Goal: Use online tool/utility: Utilize a website feature to perform a specific function

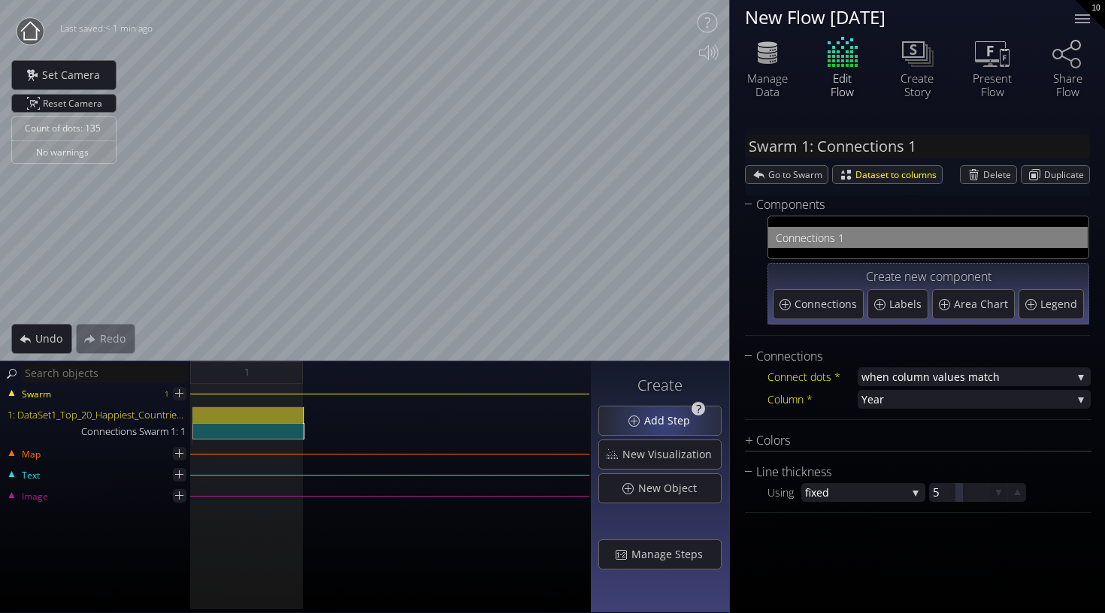
click at [667, 424] on span "Add Step" at bounding box center [672, 420] width 56 height 15
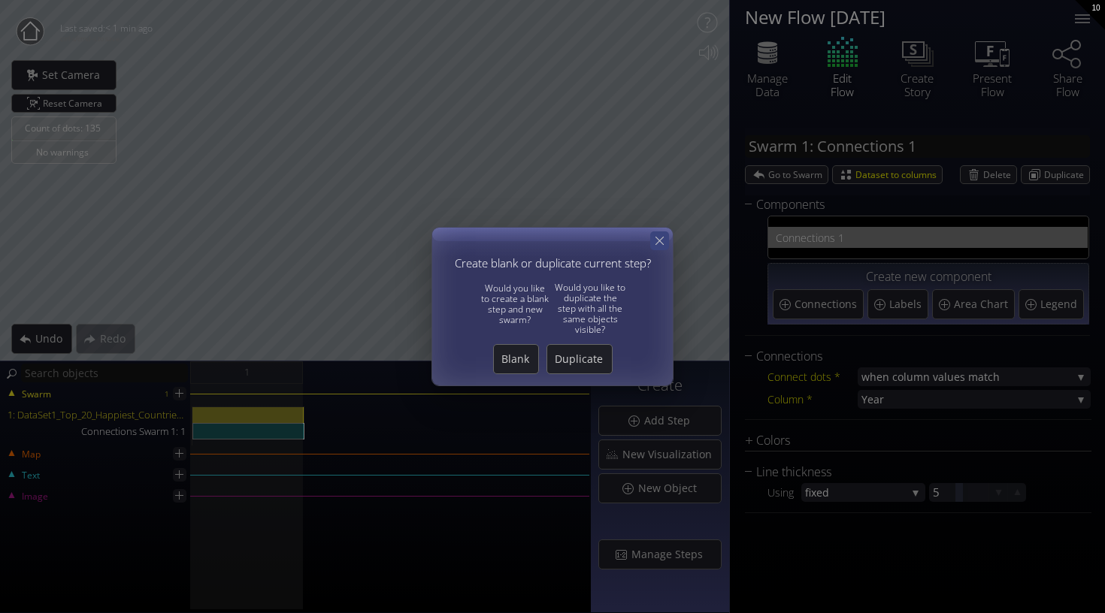
click at [659, 247] on icon at bounding box center [660, 241] width 14 height 14
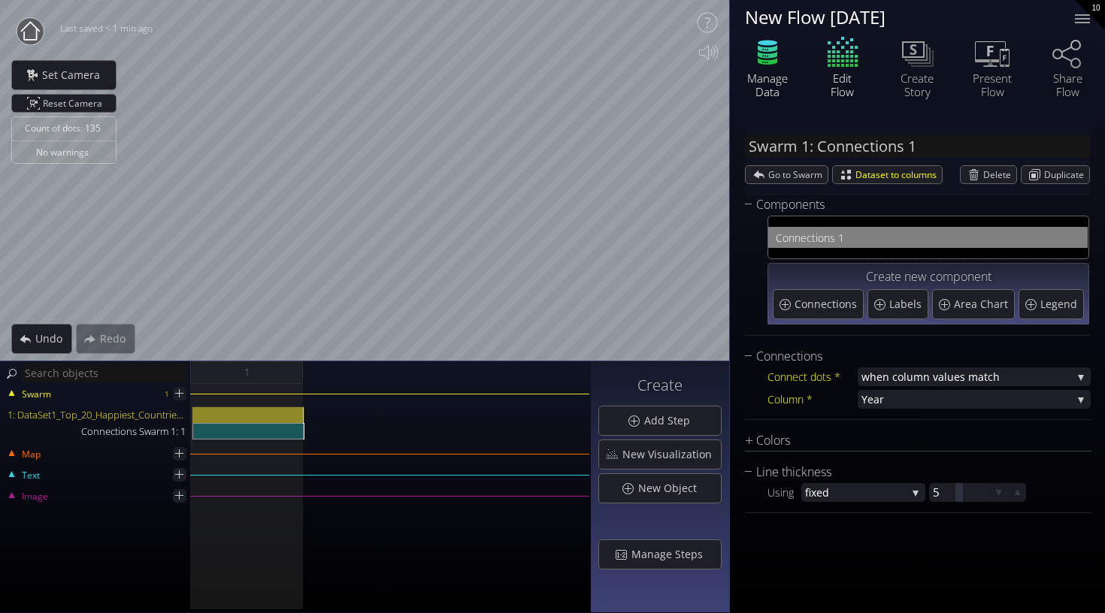
click at [758, 81] on div "Manage Data" at bounding box center [767, 84] width 53 height 27
click at [917, 64] on icon at bounding box center [919, 55] width 23 height 17
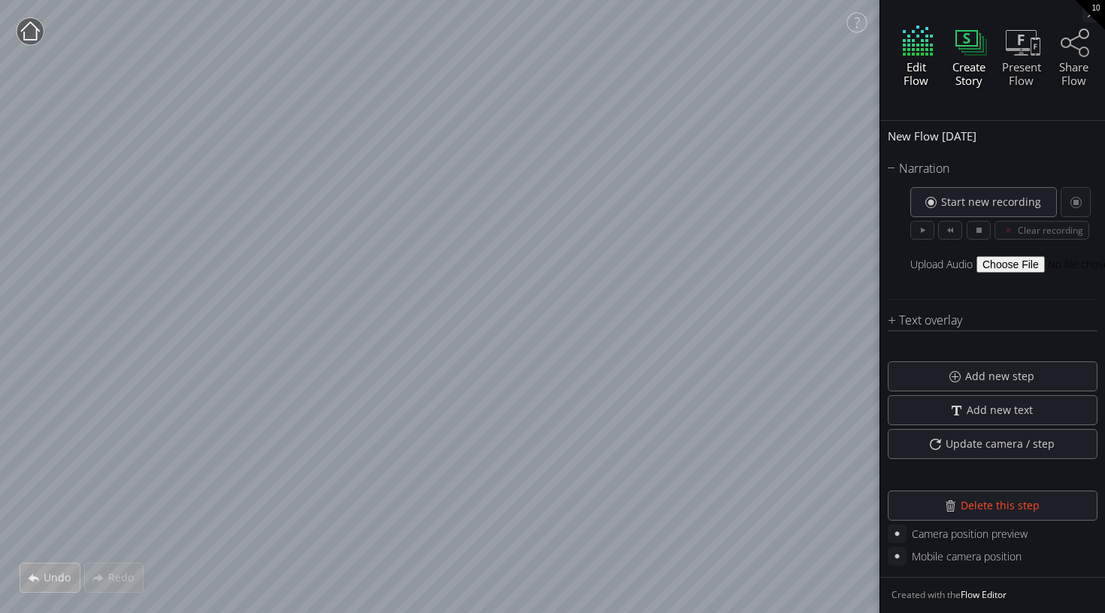
click at [895, 353] on div "Undo Redo Close Calibrate to floor or table Close Tap anywhere to place content…" at bounding box center [552, 306] width 1105 height 613
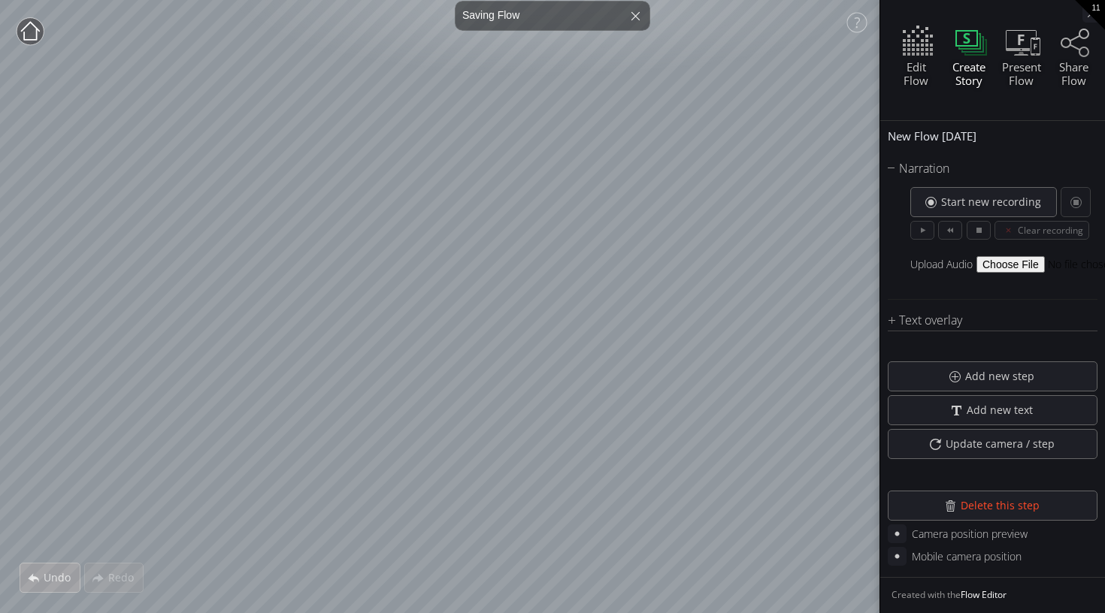
click at [979, 305] on div "Undo Redo Close Calibrate to floor or table Close Tap anywhere to place content…" at bounding box center [552, 306] width 1105 height 613
click at [1002, 213] on div "Start new recording" at bounding box center [983, 202] width 145 height 29
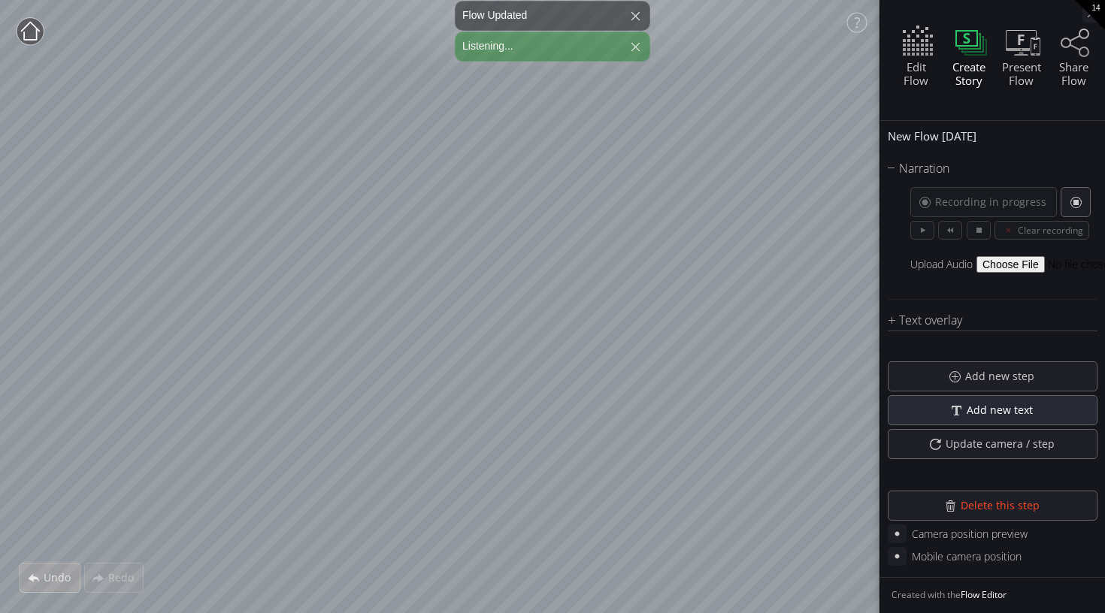
click at [900, 356] on div "Undo Redo Close Calibrate to floor or table Close Tap anywhere to place content…" at bounding box center [552, 306] width 1105 height 613
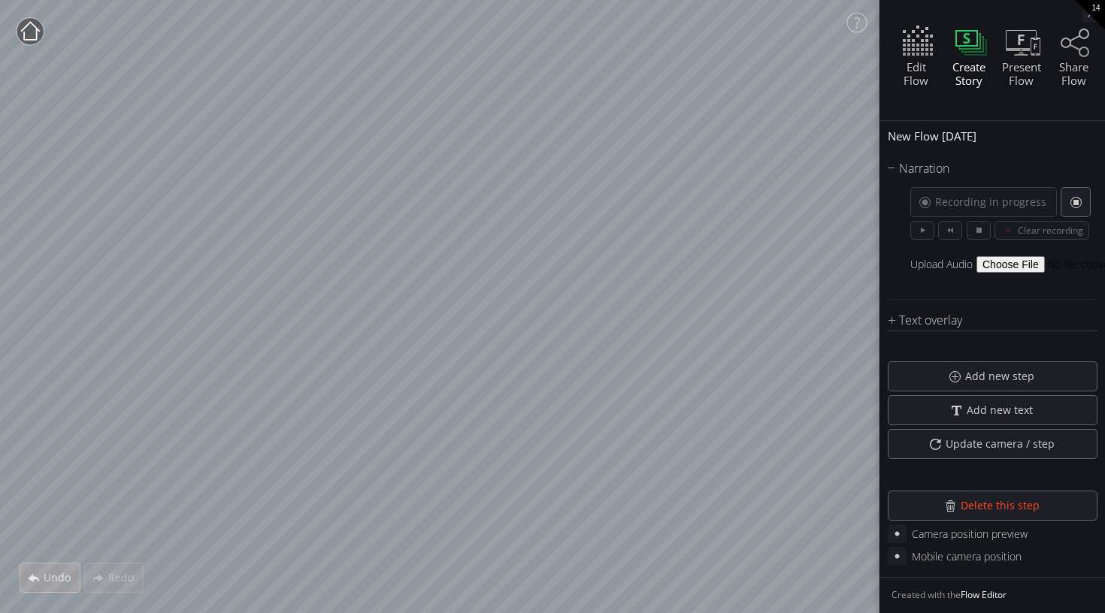
click at [943, 211] on div "Recording in progress" at bounding box center [983, 202] width 147 height 30
click at [945, 203] on div "Recording in progress" at bounding box center [983, 202] width 147 height 30
click at [974, 230] on div at bounding box center [979, 230] width 24 height 19
click at [922, 235] on div at bounding box center [922, 230] width 24 height 19
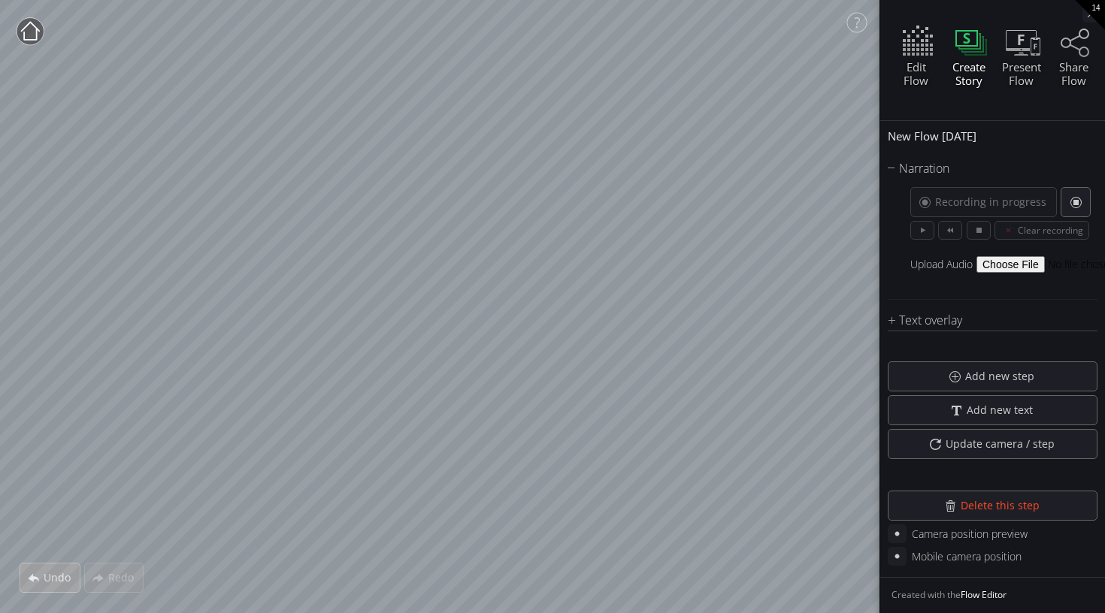
click at [922, 235] on div at bounding box center [922, 230] width 24 height 19
click at [940, 229] on div at bounding box center [950, 230] width 24 height 19
click at [976, 229] on div at bounding box center [979, 230] width 24 height 19
click at [1075, 203] on div at bounding box center [1076, 202] width 29 height 29
click at [1078, 204] on div at bounding box center [1076, 202] width 29 height 29
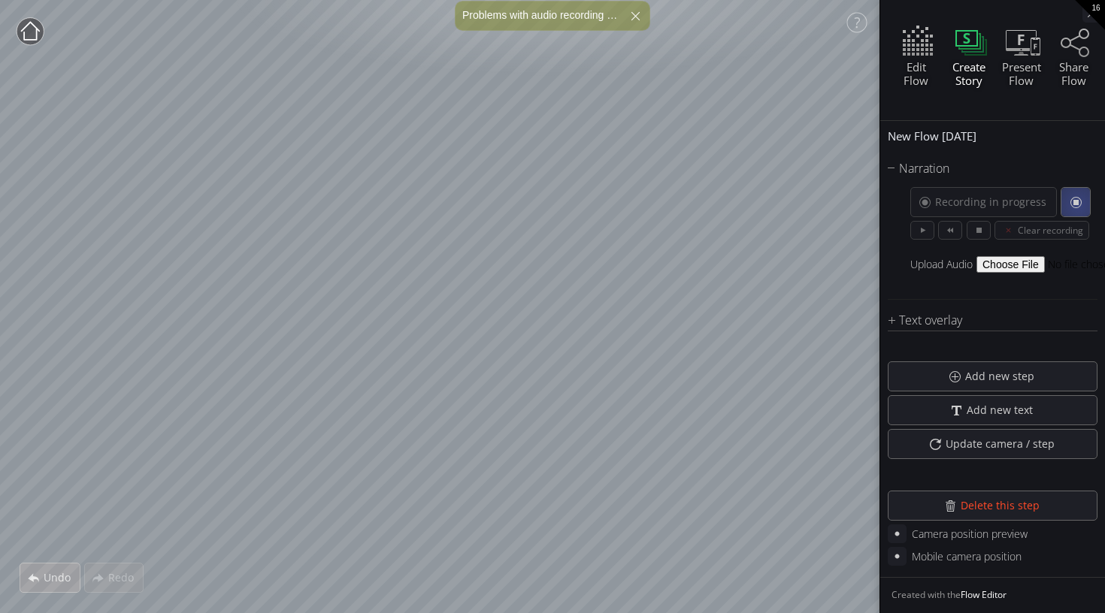
click at [1078, 204] on div at bounding box center [1076, 202] width 29 height 29
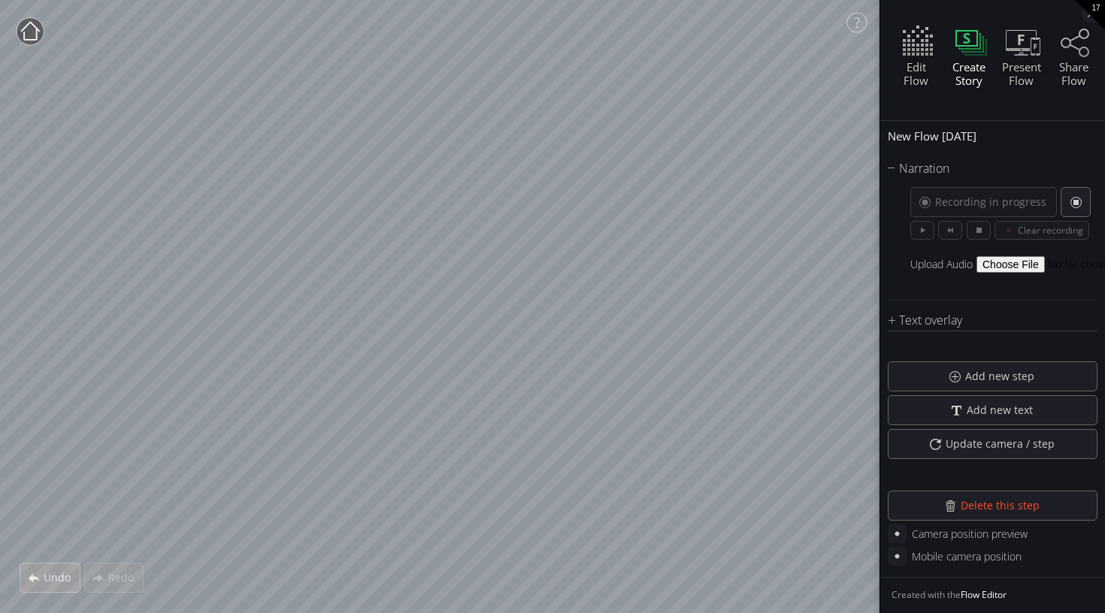
click at [989, 156] on div "Undo Redo Close Calibrate to floor or table Close Tap anywhere to place content…" at bounding box center [552, 306] width 1105 height 613
click at [1034, 62] on div "Present Flow" at bounding box center [1021, 73] width 49 height 27
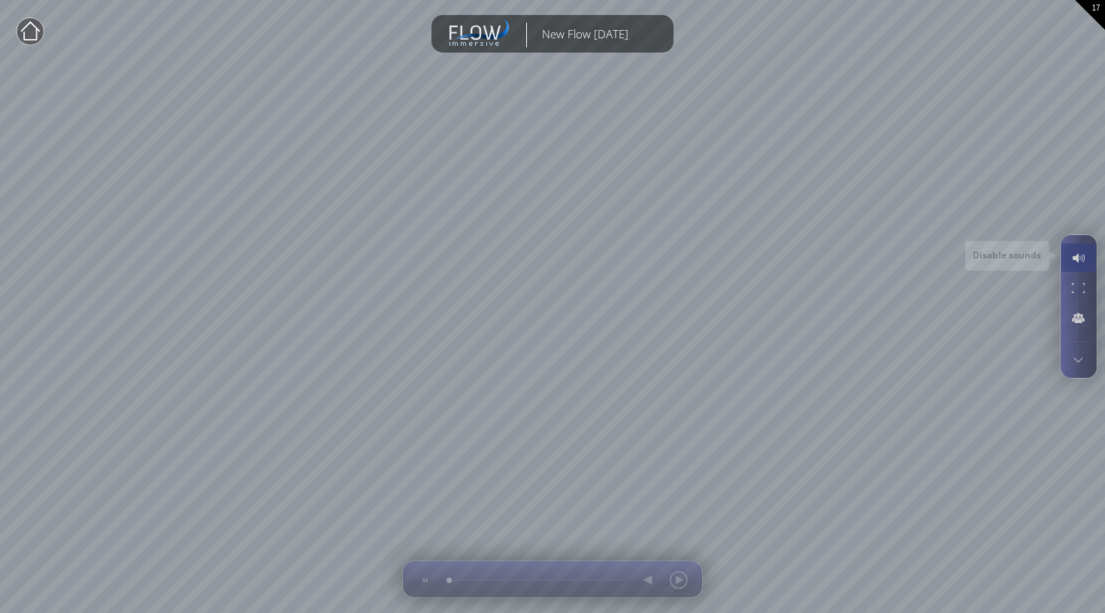
click at [1079, 258] on div at bounding box center [1079, 258] width 28 height 29
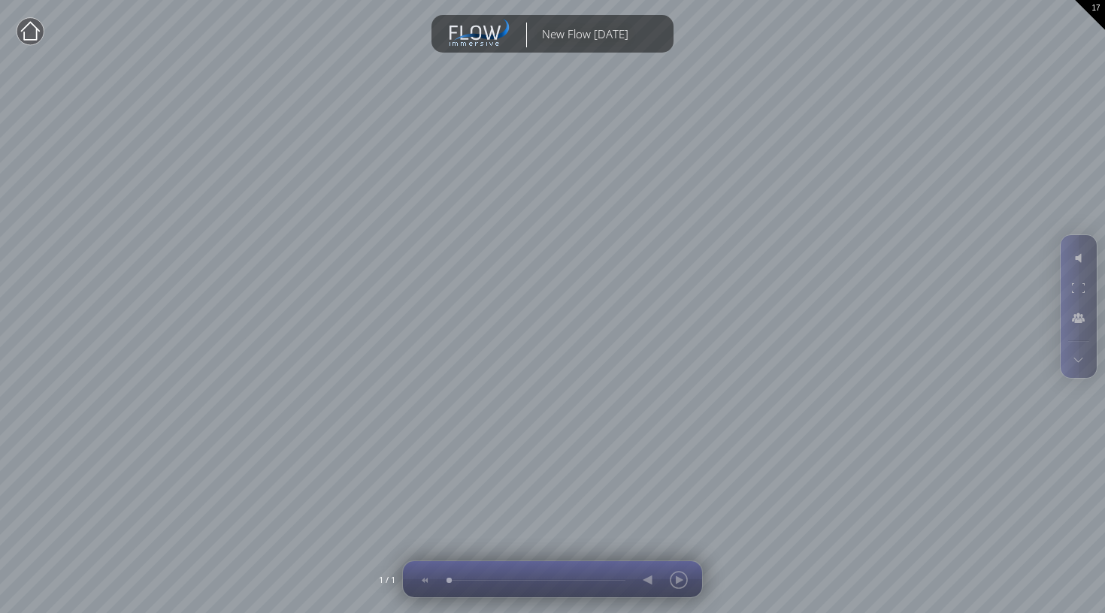
click at [675, 582] on div at bounding box center [664, 580] width 62 height 36
click at [643, 580] on div at bounding box center [664, 580] width 62 height 36
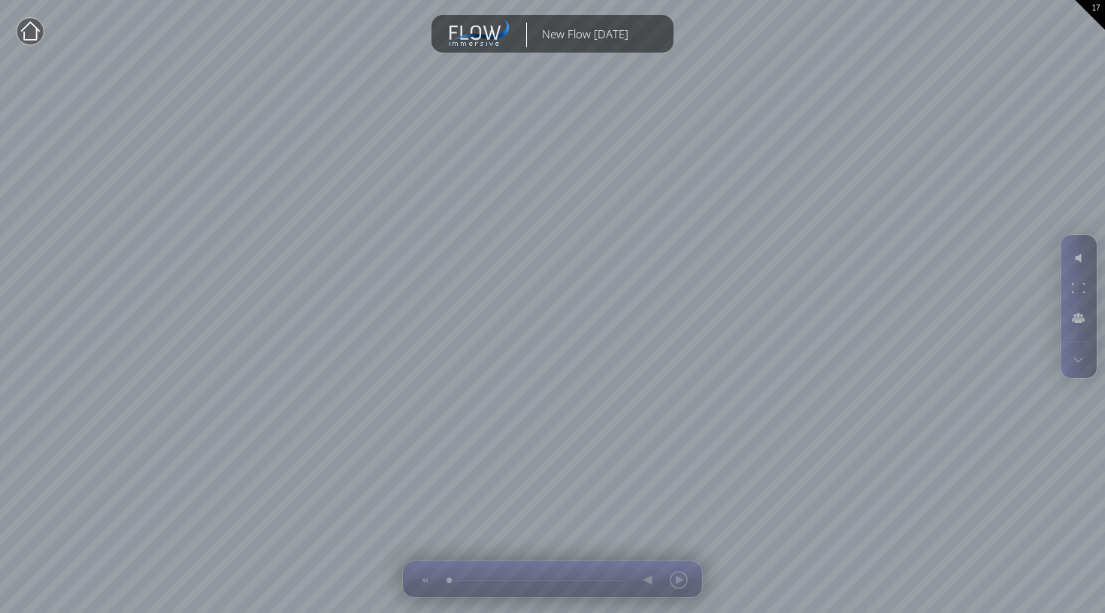
click at [27, 29] on circle at bounding box center [30, 31] width 27 height 27
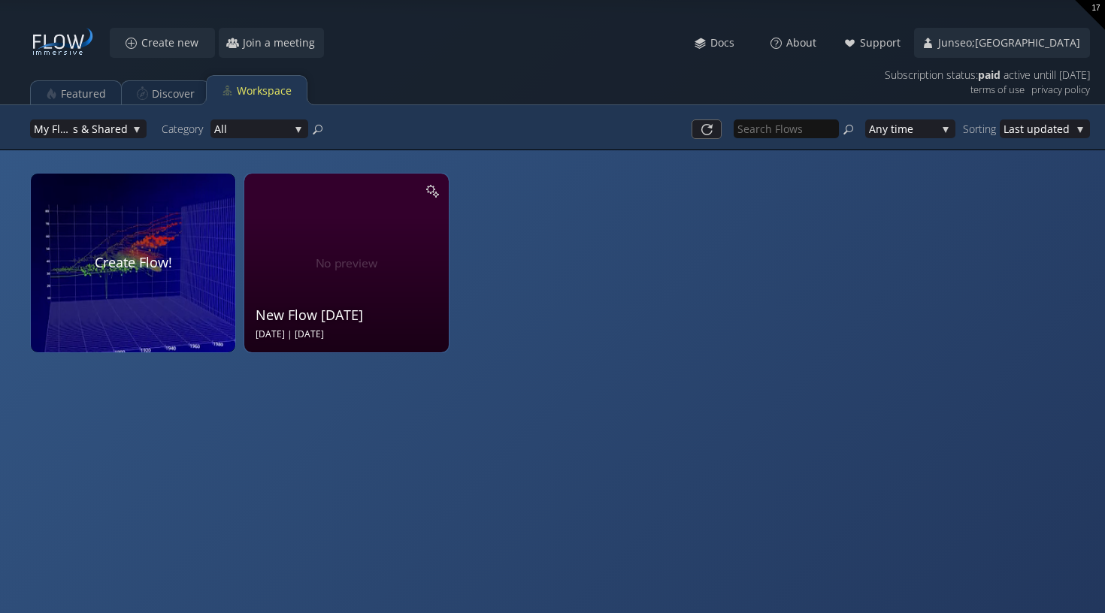
click at [371, 301] on div "New Flow [DATE] Sep 15 2025 | [DATE]" at bounding box center [349, 261] width 186 height 160
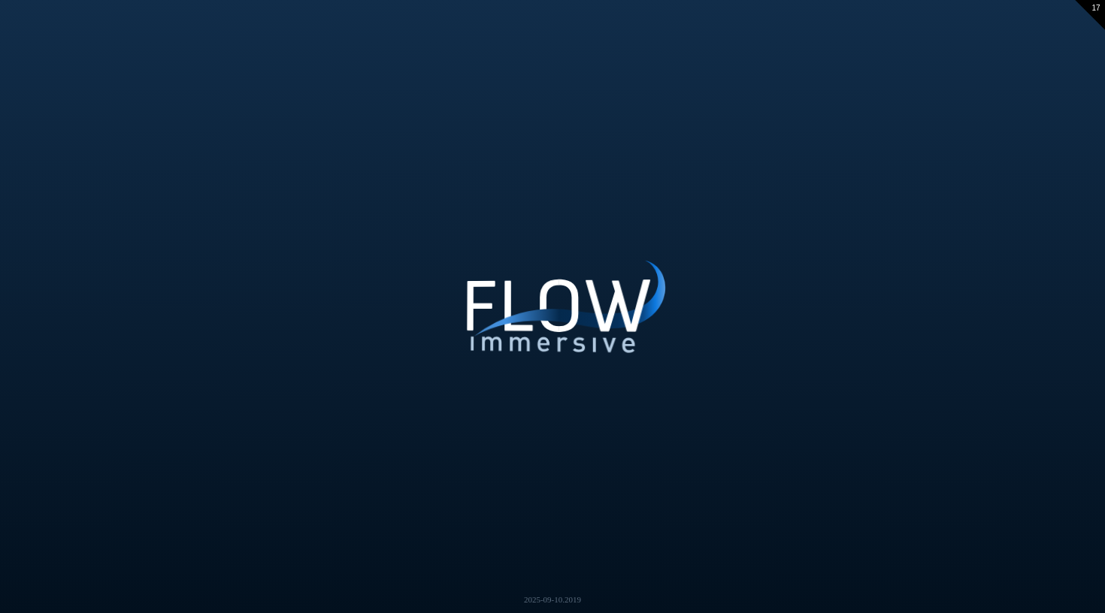
click at [541, 314] on div at bounding box center [500, 299] width 346 height 346
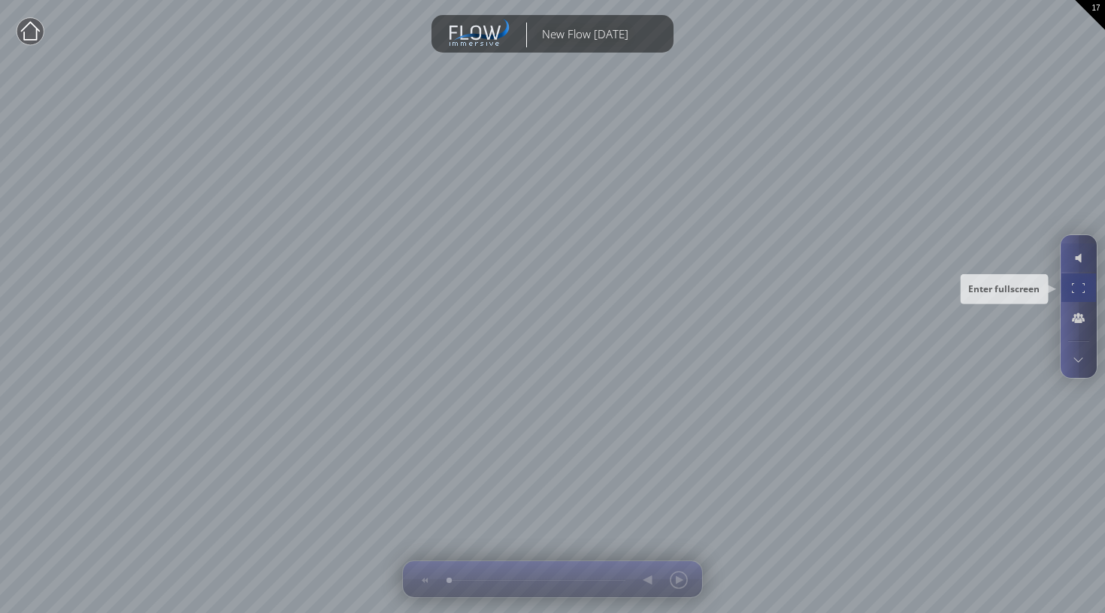
click at [1083, 289] on div at bounding box center [1079, 288] width 28 height 29
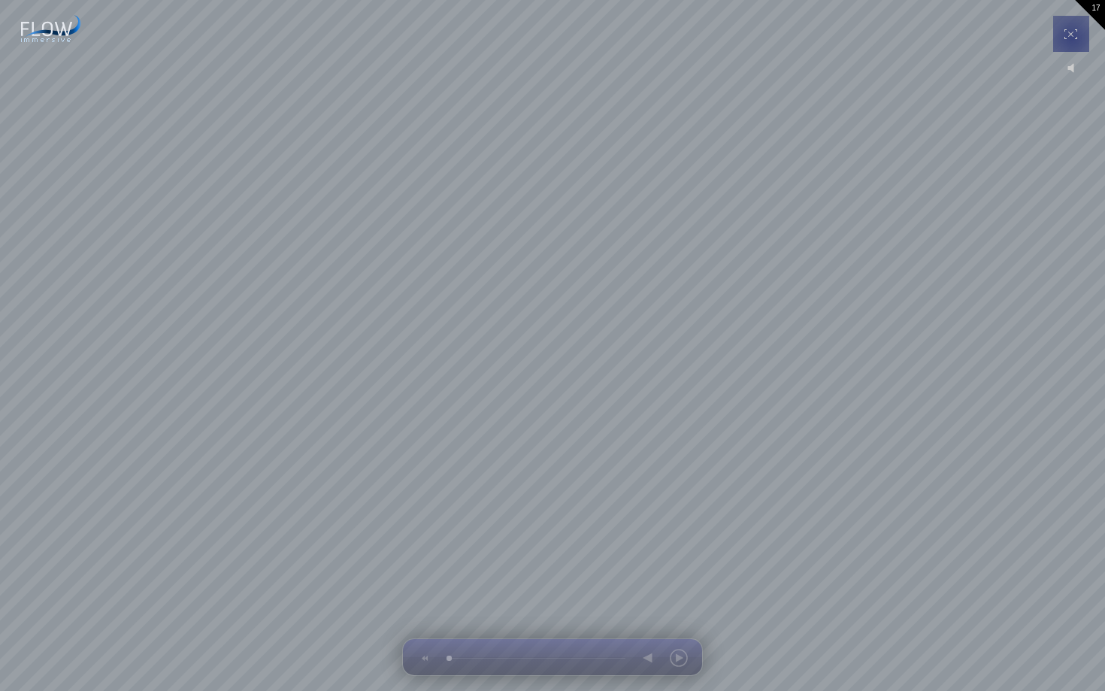
click at [1071, 35] on div at bounding box center [1070, 34] width 29 height 36
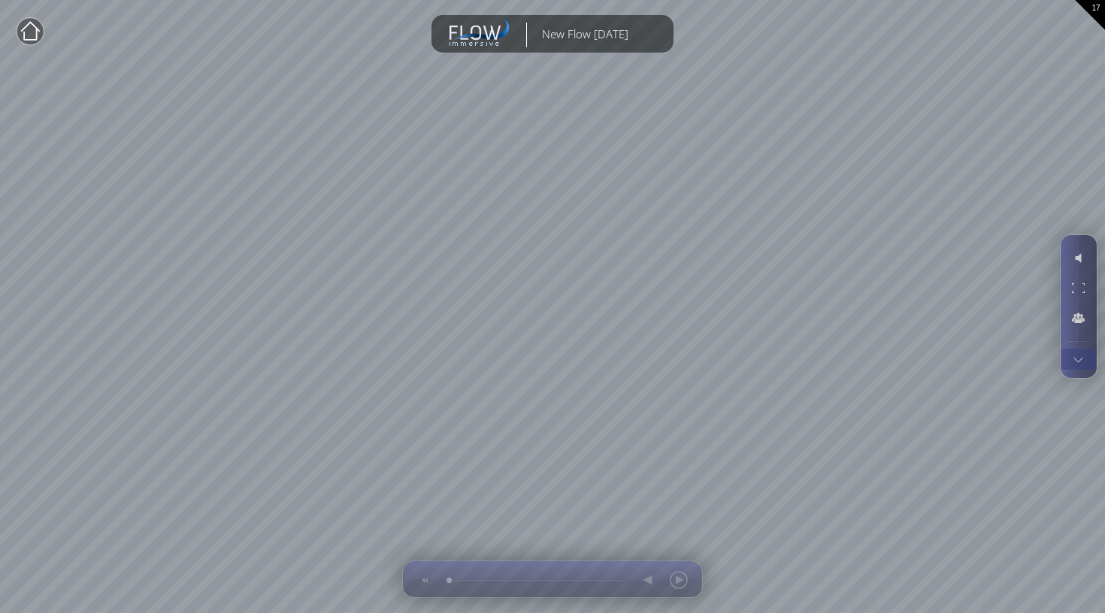
click at [1071, 363] on div at bounding box center [1079, 359] width 28 height 21
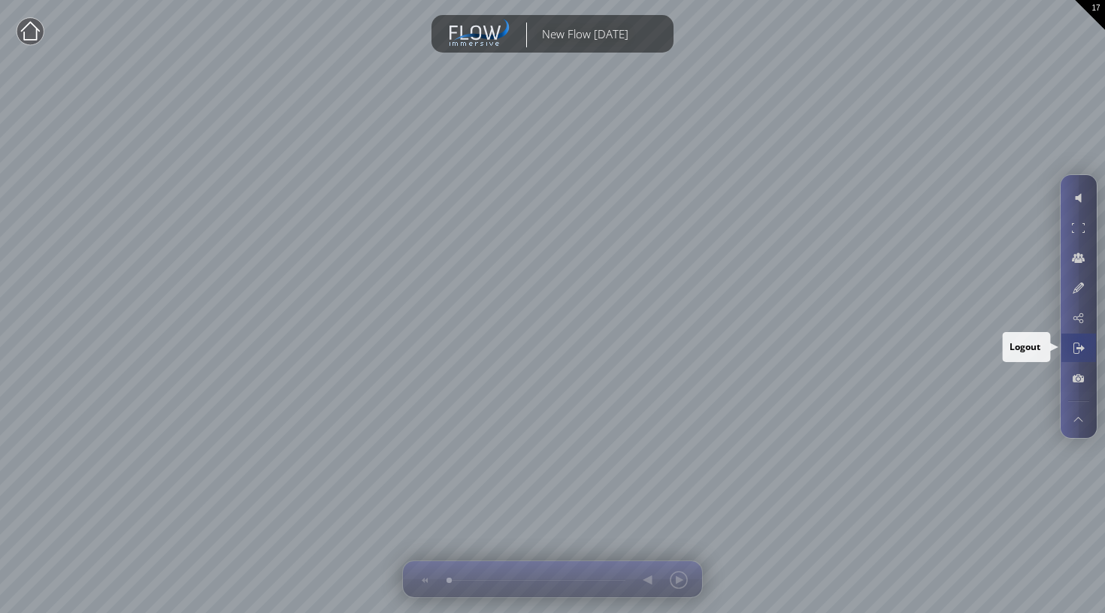
click at [1080, 341] on div at bounding box center [1079, 348] width 28 height 29
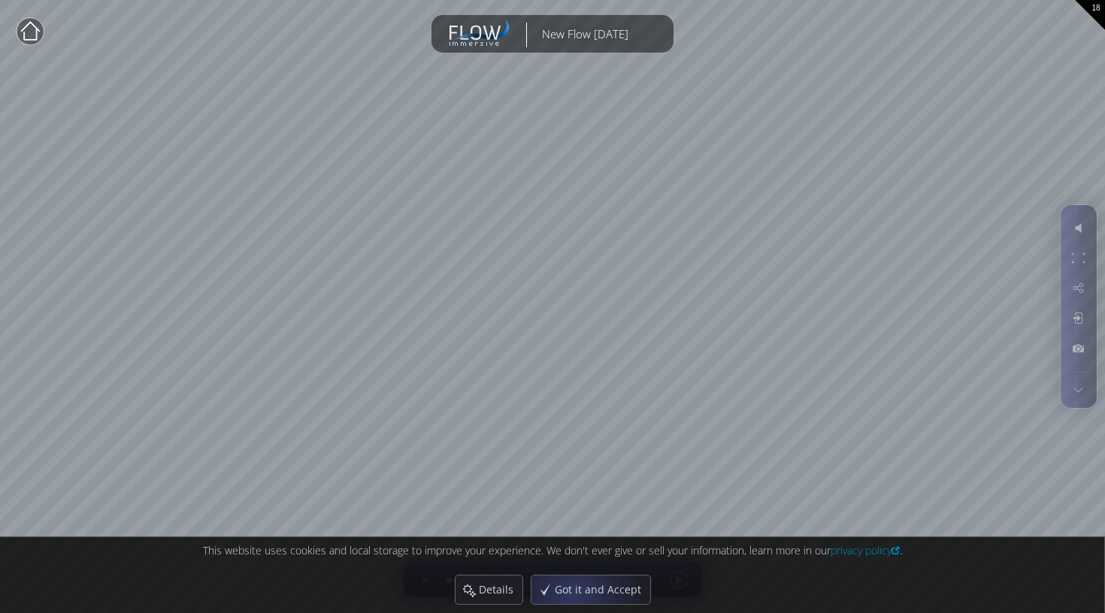
click at [559, 613] on div "This website uses cookies and local storage to improve your experience. We don'…" at bounding box center [552, 575] width 1105 height 77
click at [569, 595] on span "Got it and Accept" at bounding box center [602, 590] width 96 height 15
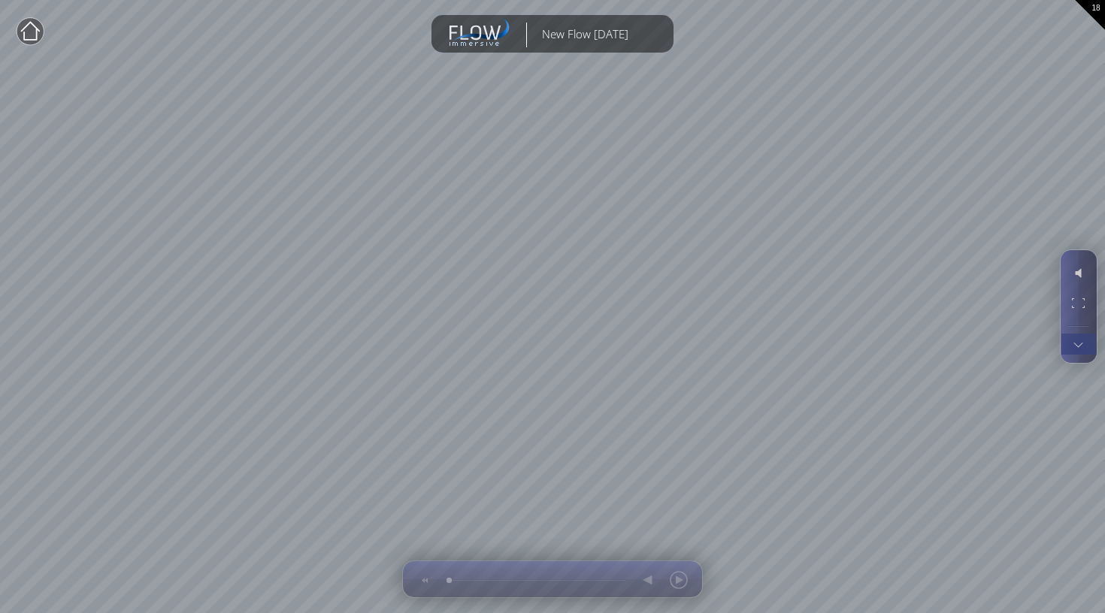
click at [1080, 348] on div at bounding box center [1079, 344] width 28 height 21
click at [1077, 280] on div at bounding box center [1079, 273] width 28 height 29
click at [1072, 312] on div at bounding box center [1079, 303] width 28 height 29
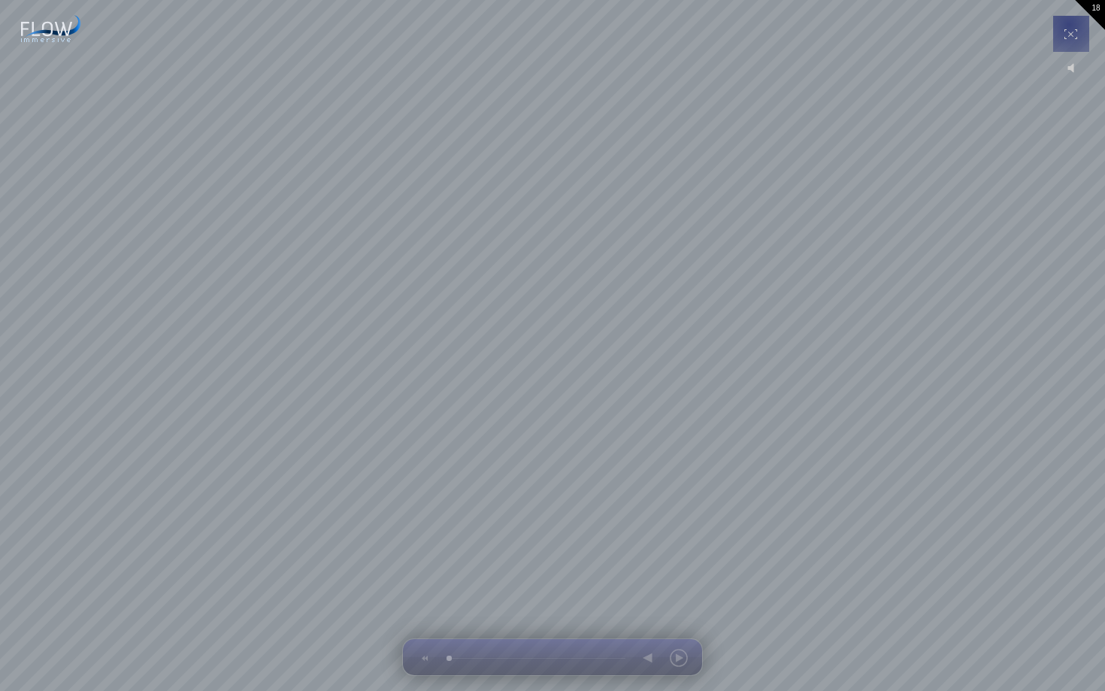
click at [1069, 21] on div at bounding box center [1070, 34] width 29 height 36
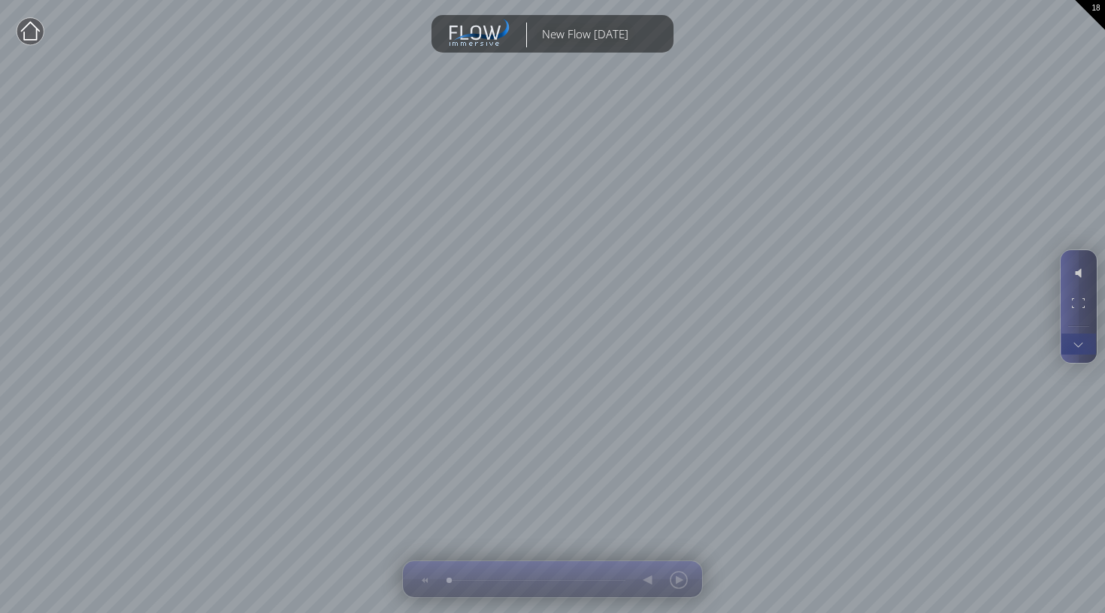
click at [1083, 341] on div at bounding box center [1079, 344] width 28 height 21
click at [1079, 323] on div at bounding box center [1079, 318] width 28 height 29
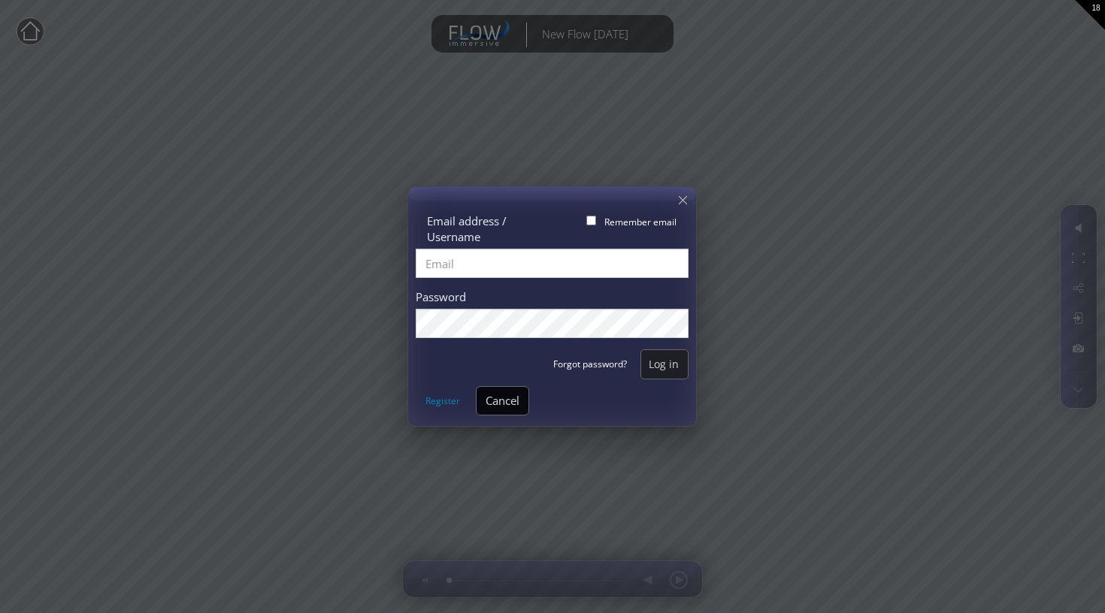
click at [674, 189] on div at bounding box center [552, 306] width 288 height 239
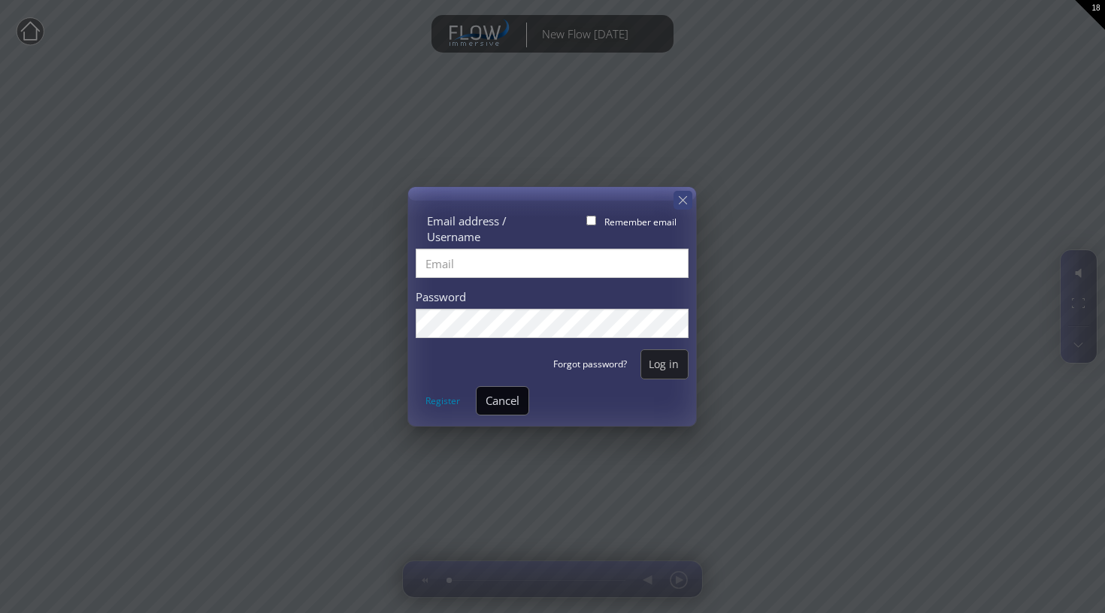
click at [679, 194] on div at bounding box center [683, 200] width 19 height 19
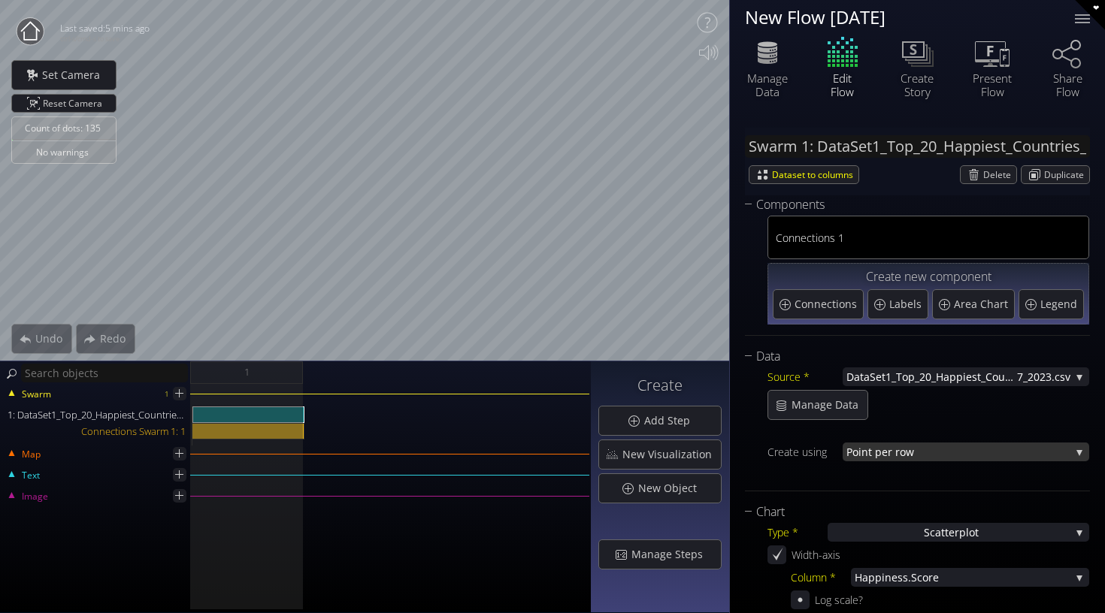
click at [924, 453] on span "nt per row" at bounding box center [966, 452] width 209 height 19
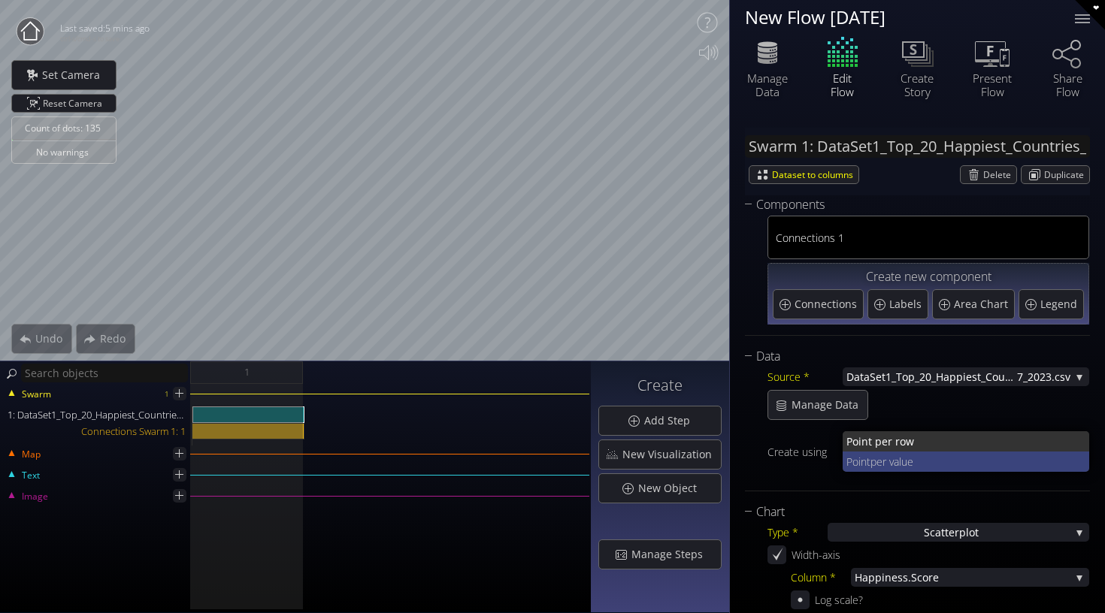
click at [969, 460] on span "per value" at bounding box center [974, 462] width 207 height 20
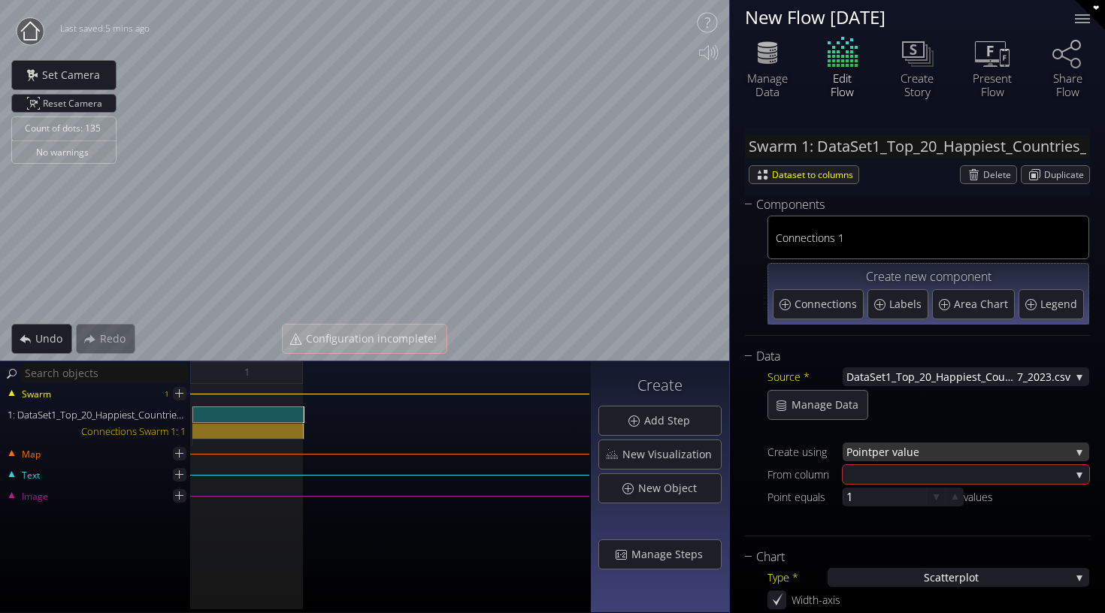
click at [974, 450] on span "per value" at bounding box center [971, 452] width 198 height 19
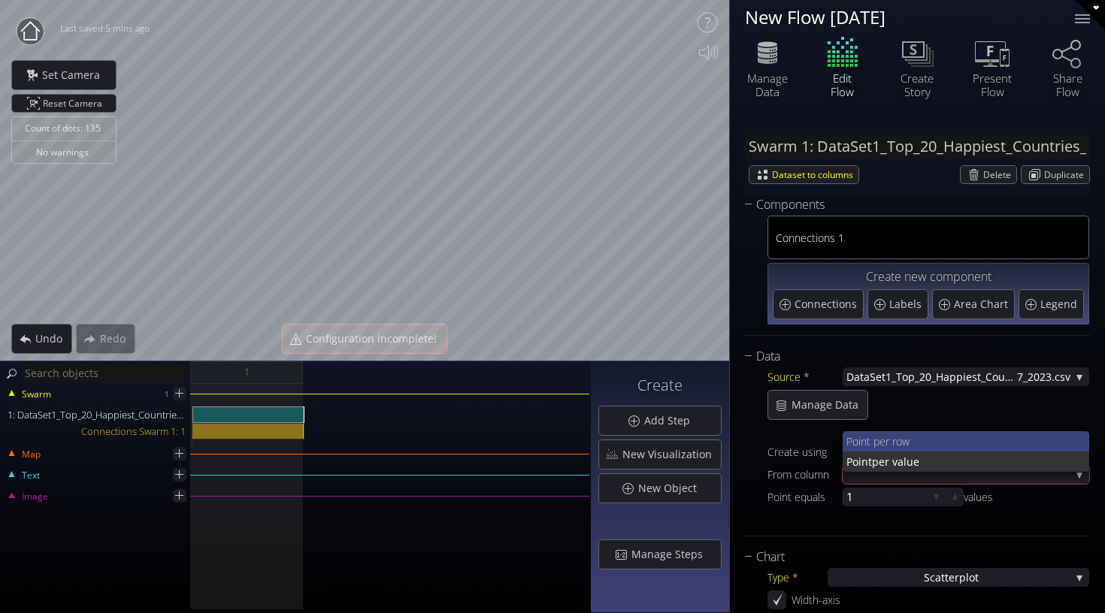
click at [953, 444] on span "nt per row" at bounding box center [969, 442] width 217 height 20
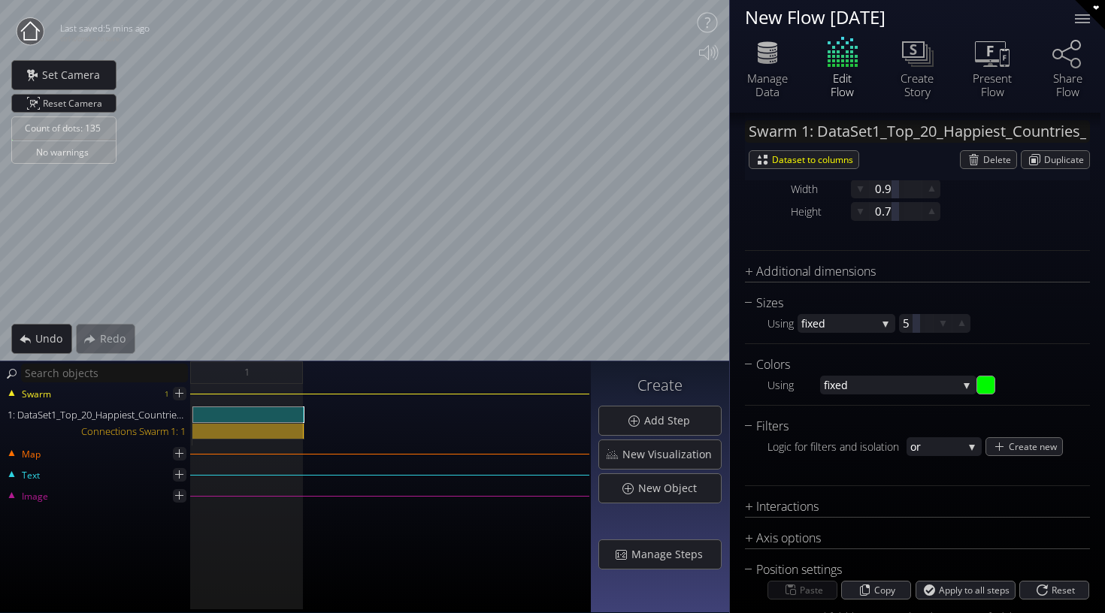
scroll to position [693, 0]
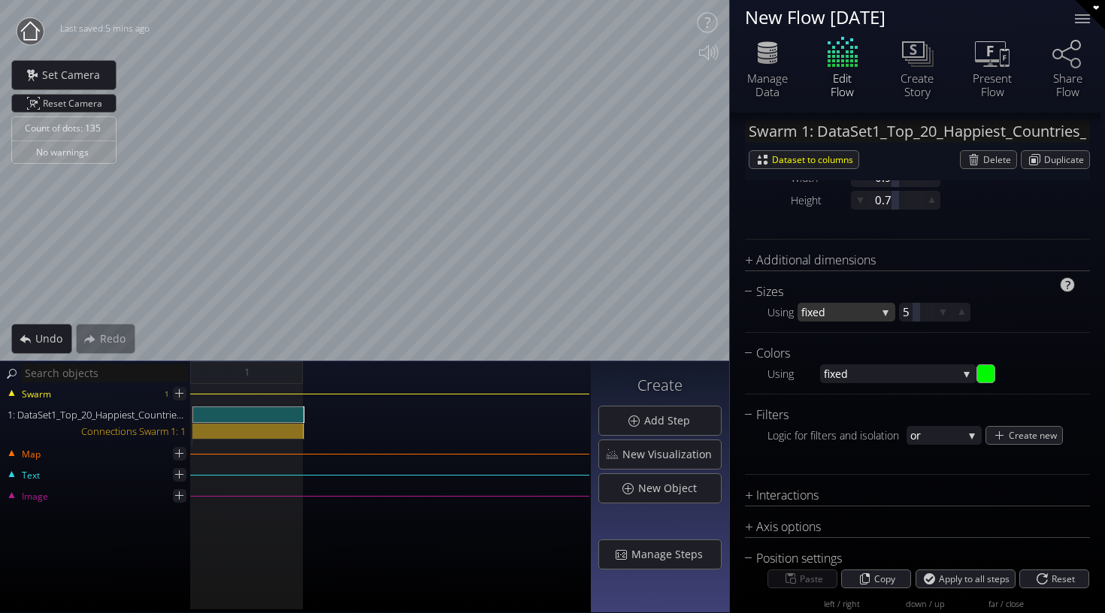
click at [884, 307] on div "fixed" at bounding box center [847, 312] width 98 height 19
click at [868, 310] on span "ale values" at bounding box center [848, 302] width 72 height 20
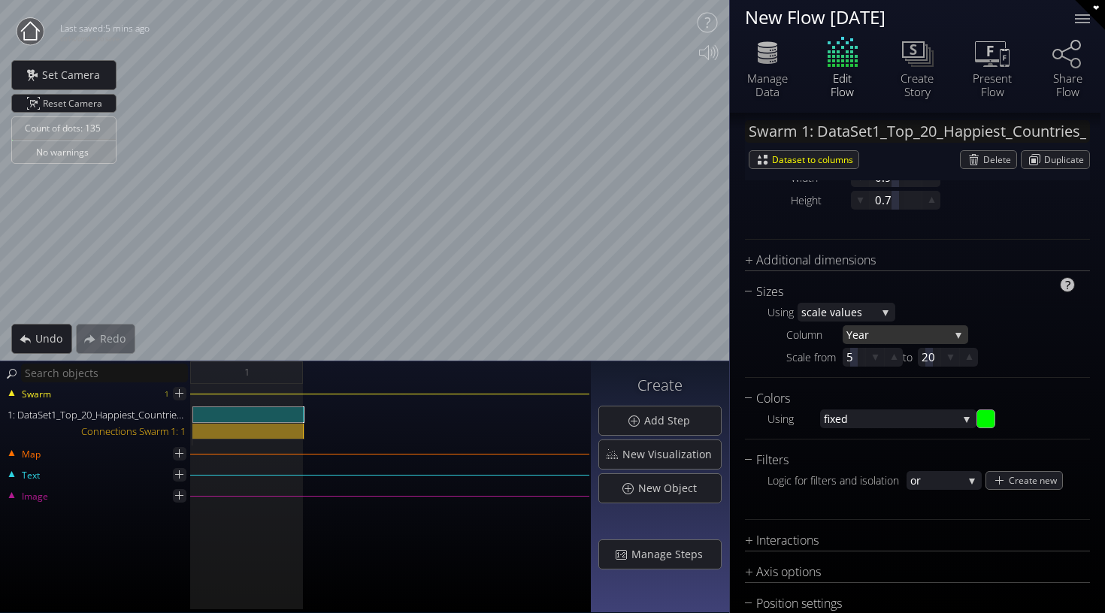
click at [891, 337] on span "Year" at bounding box center [898, 335] width 103 height 19
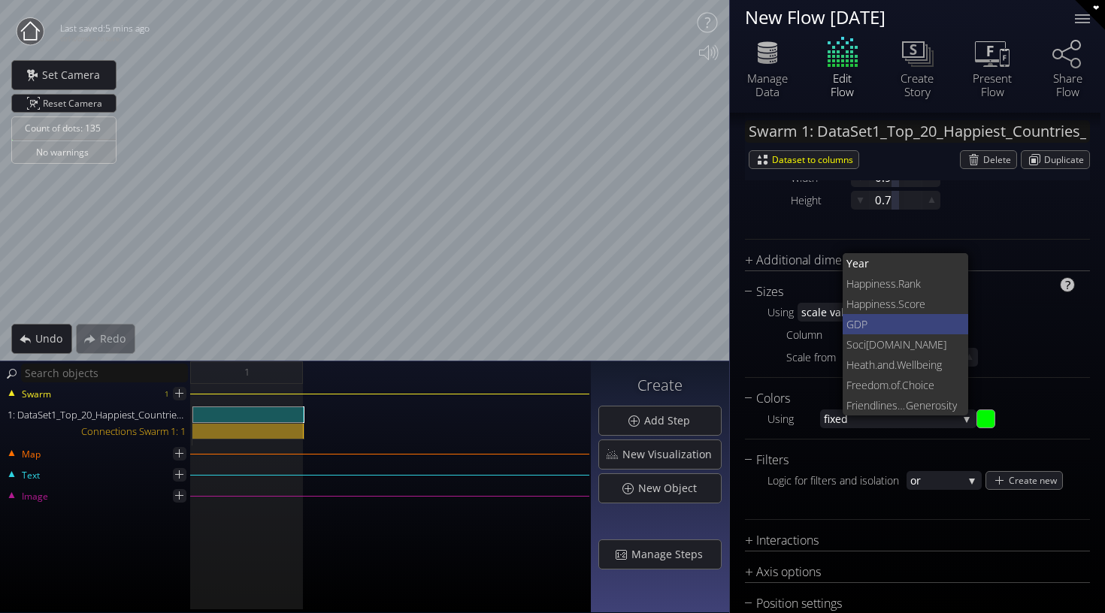
click at [887, 322] on span "GDP" at bounding box center [902, 324] width 111 height 20
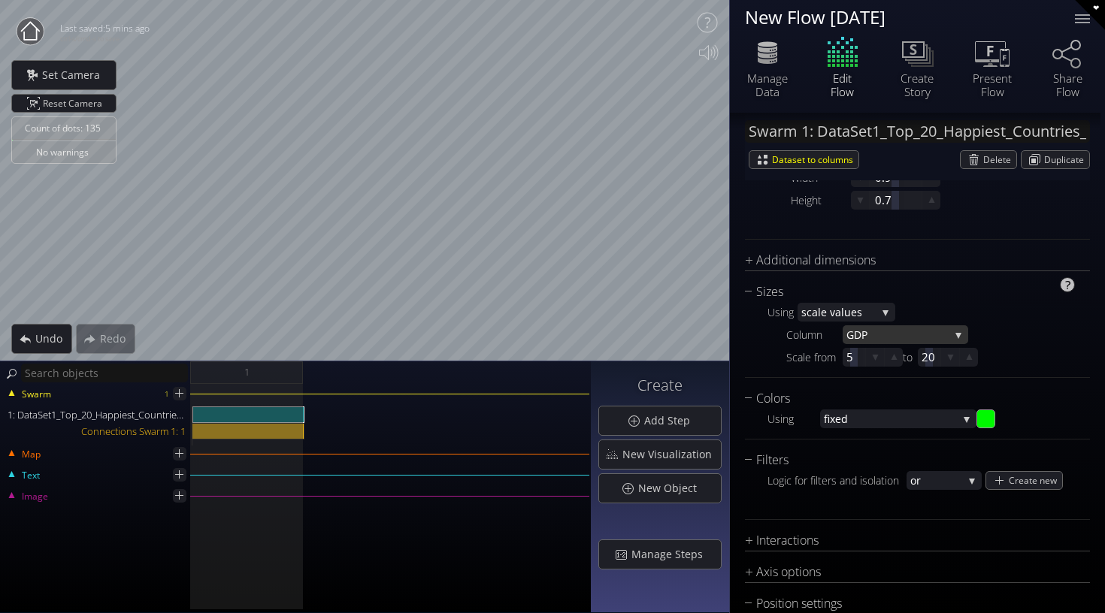
click at [911, 329] on span "GDP" at bounding box center [898, 335] width 103 height 19
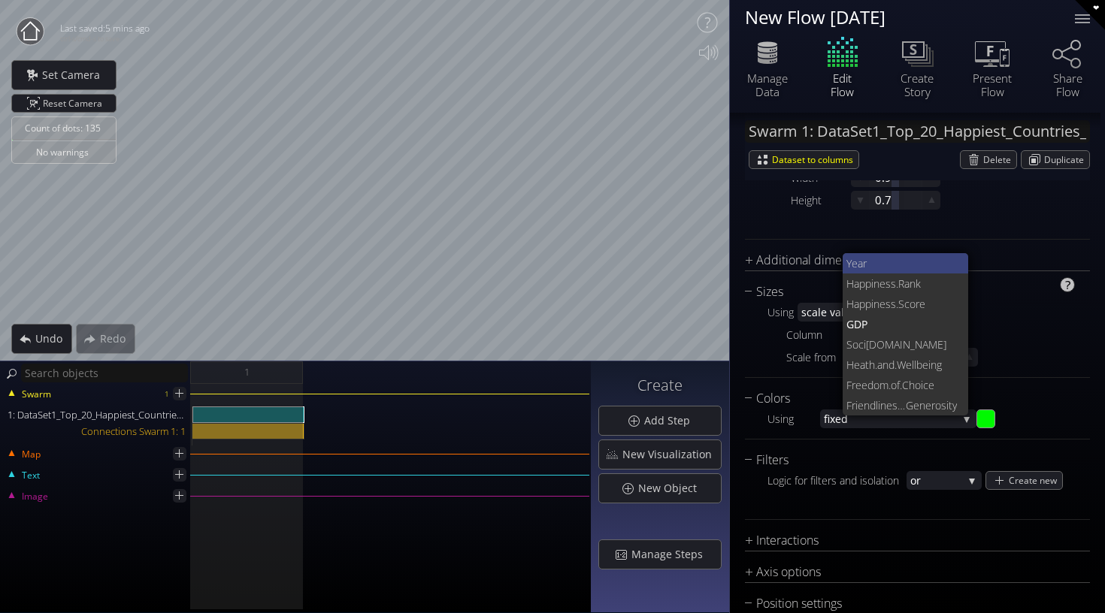
click at [889, 266] on span "Year" at bounding box center [902, 263] width 111 height 20
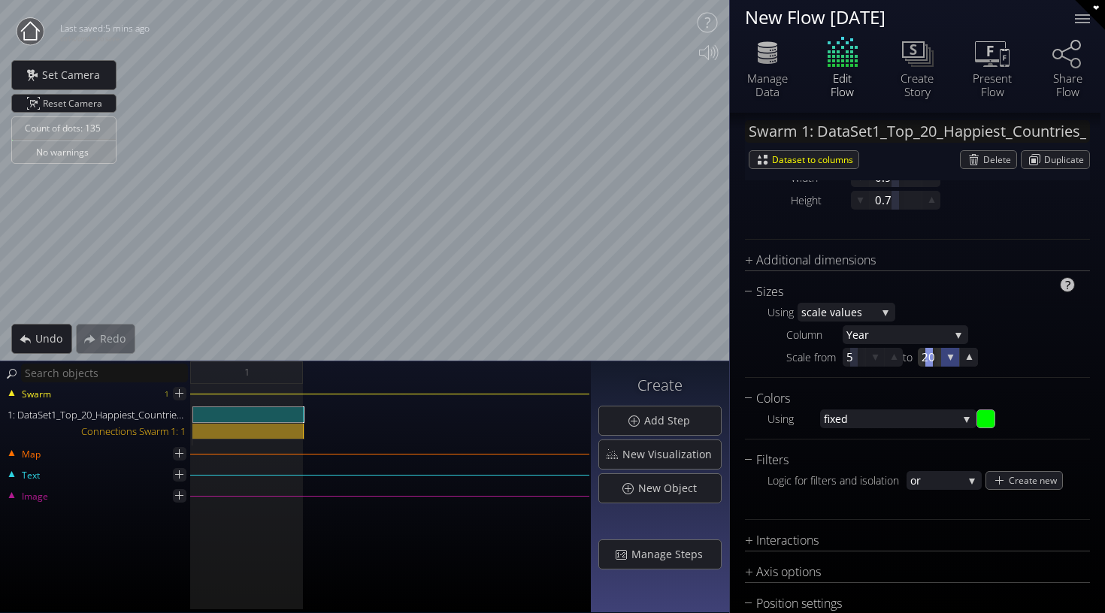
click at [956, 361] on icon at bounding box center [951, 357] width 14 height 14
click at [966, 359] on icon at bounding box center [969, 357] width 13 height 13
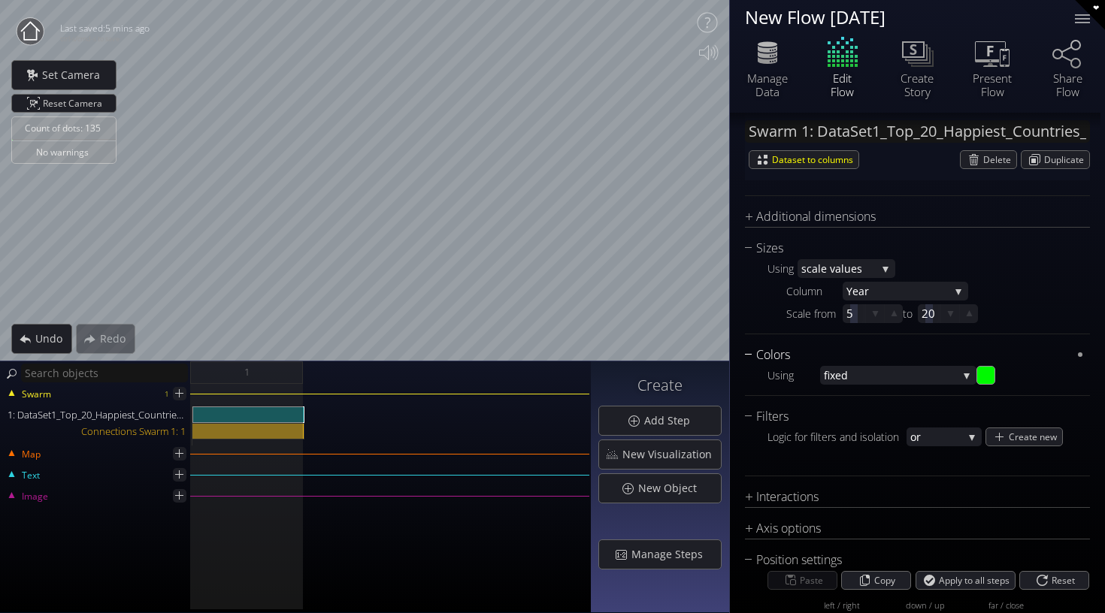
scroll to position [740, 0]
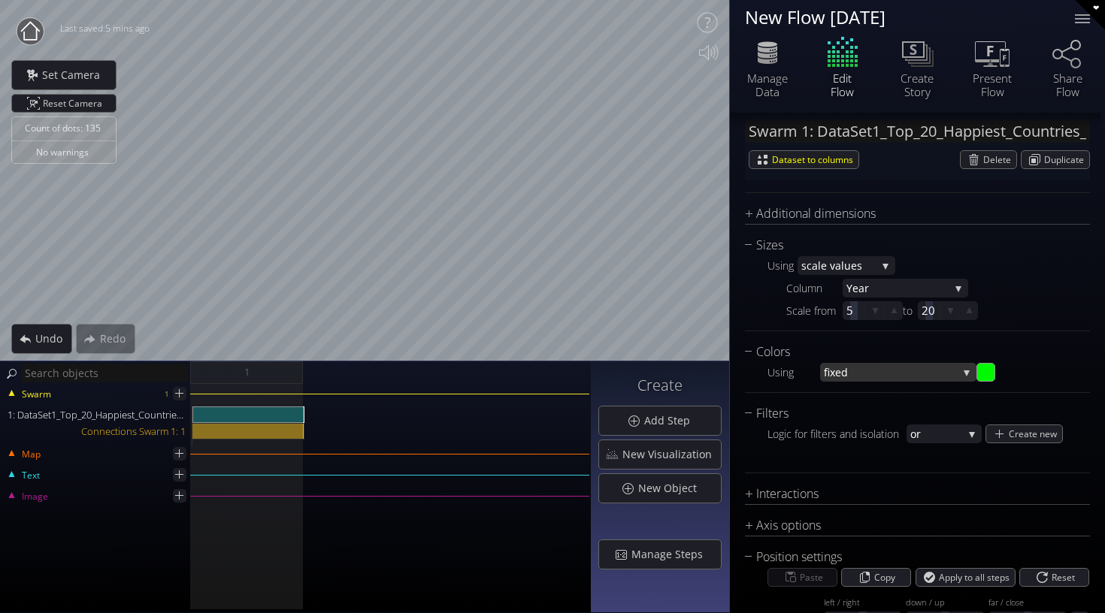
click at [914, 371] on span "fixed" at bounding box center [891, 372] width 134 height 19
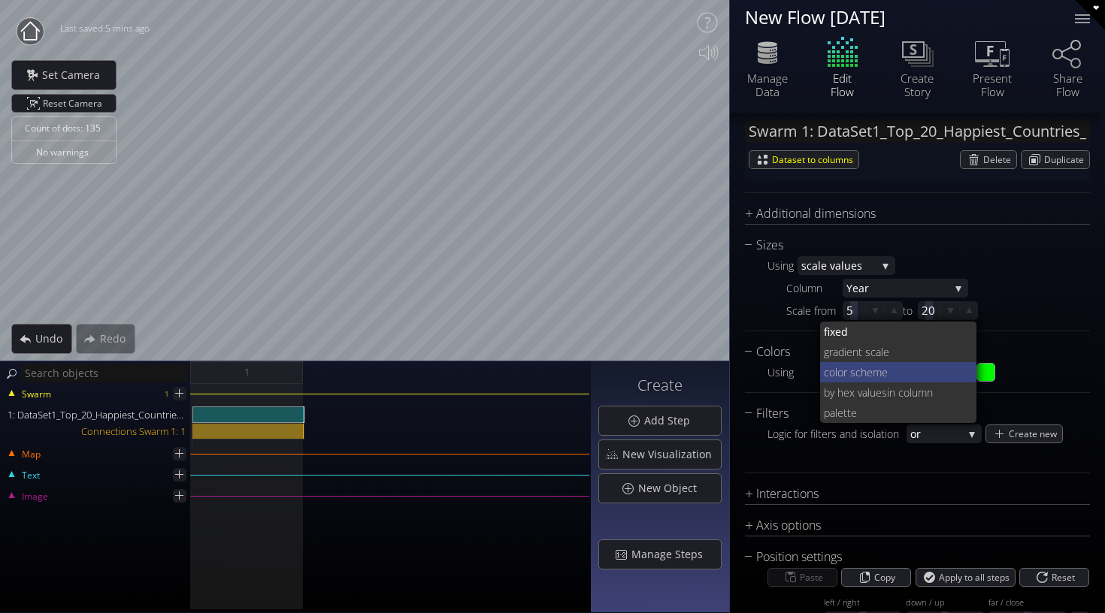
click at [904, 379] on span "lor scheme" at bounding box center [900, 372] width 130 height 20
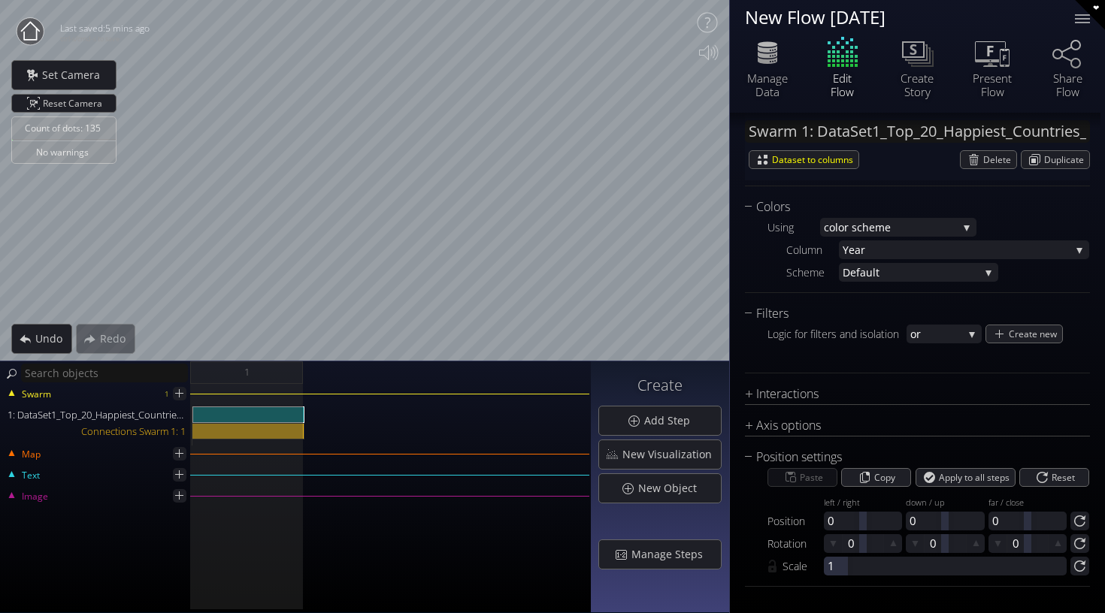
scroll to position [0, 0]
click at [941, 342] on span "or" at bounding box center [936, 334] width 53 height 19
click at [941, 341] on span "and" at bounding box center [940, 344] width 60 height 20
click at [941, 341] on span "and" at bounding box center [936, 334] width 53 height 19
click at [927, 326] on span "or" at bounding box center [940, 324] width 60 height 20
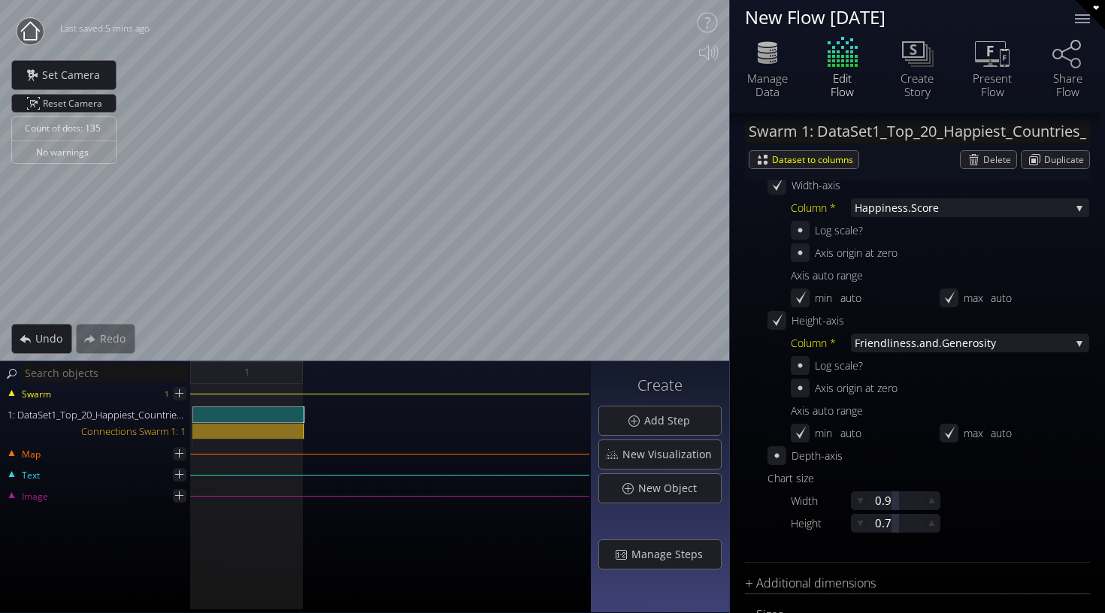
scroll to position [371, 0]
click at [803, 249] on icon at bounding box center [800, 252] width 13 height 13
click at [799, 229] on icon at bounding box center [800, 230] width 4 height 4
click at [799, 229] on icon at bounding box center [800, 230] width 14 height 14
click at [804, 254] on icon at bounding box center [800, 252] width 14 height 14
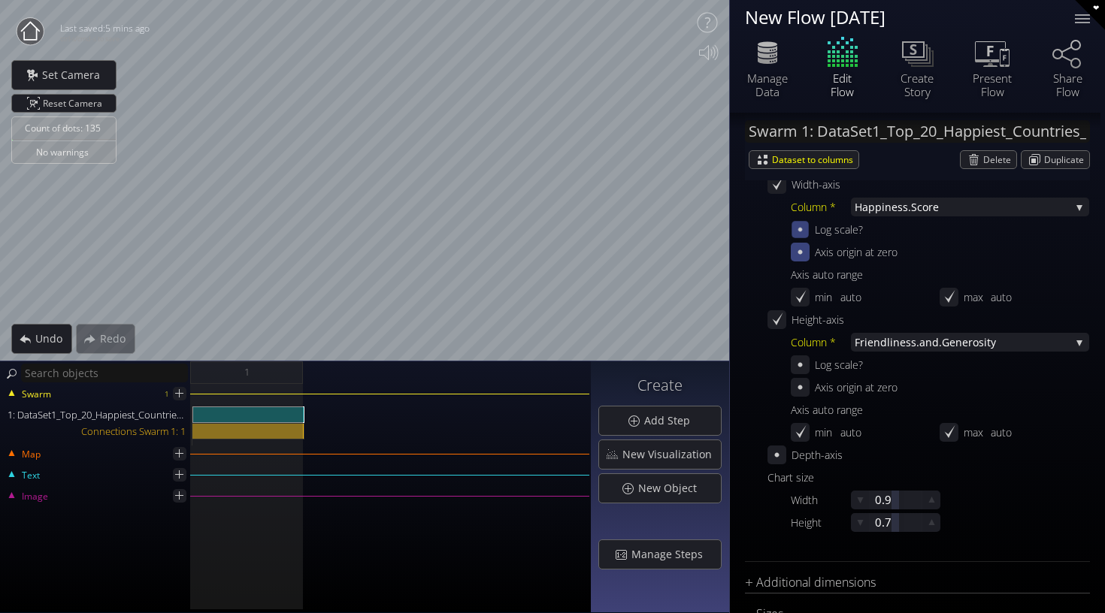
click at [801, 222] on div at bounding box center [800, 229] width 17 height 17
click at [803, 224] on icon at bounding box center [800, 229] width 13 height 13
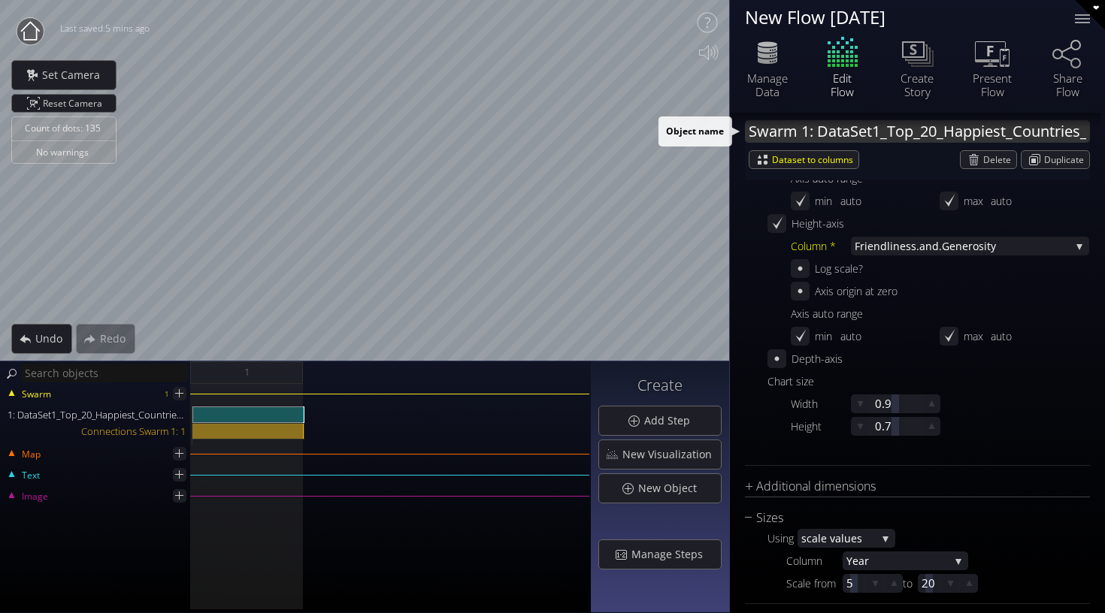
scroll to position [468, 0]
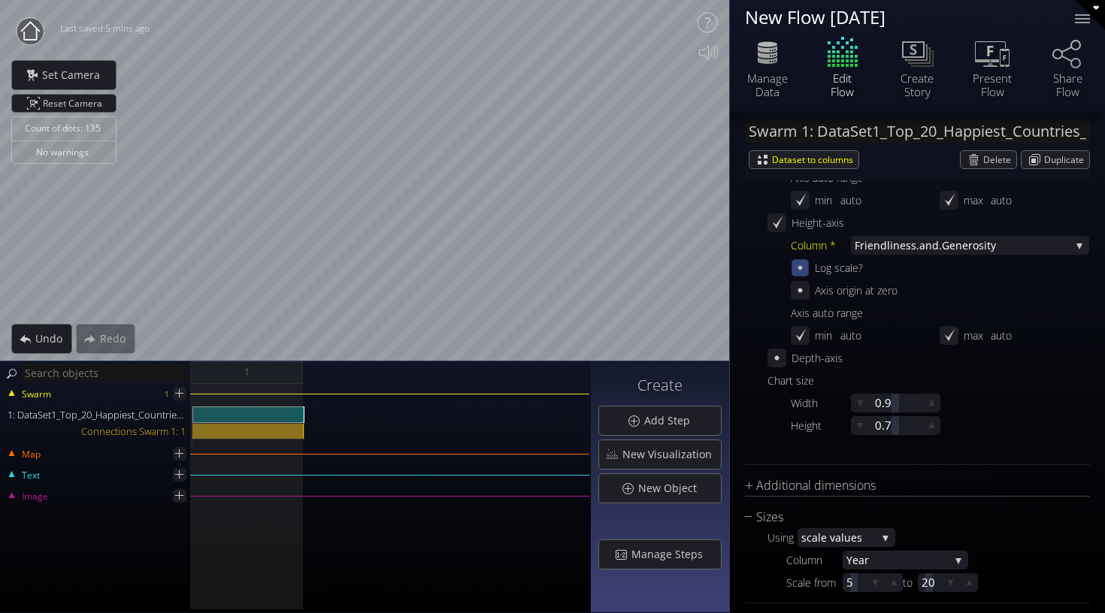
click at [802, 268] on icon at bounding box center [800, 268] width 4 height 4
click at [802, 268] on icon at bounding box center [801, 267] width 10 height 11
click at [803, 289] on icon at bounding box center [800, 290] width 14 height 14
click at [803, 289] on icon at bounding box center [801, 289] width 10 height 11
click at [803, 289] on icon at bounding box center [800, 290] width 13 height 13
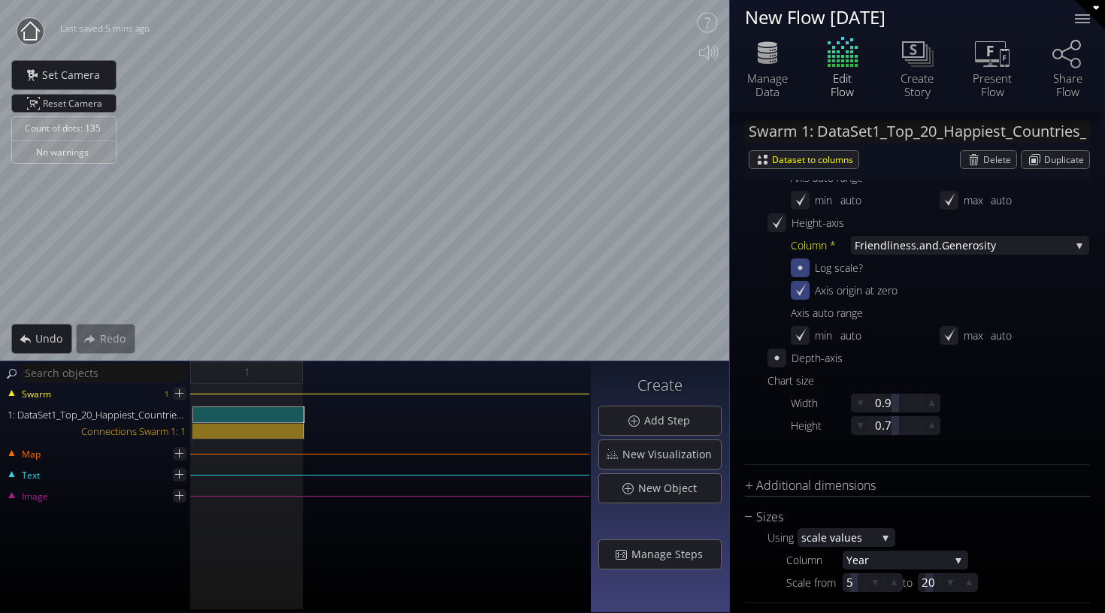
click at [803, 289] on icon at bounding box center [801, 289] width 11 height 13
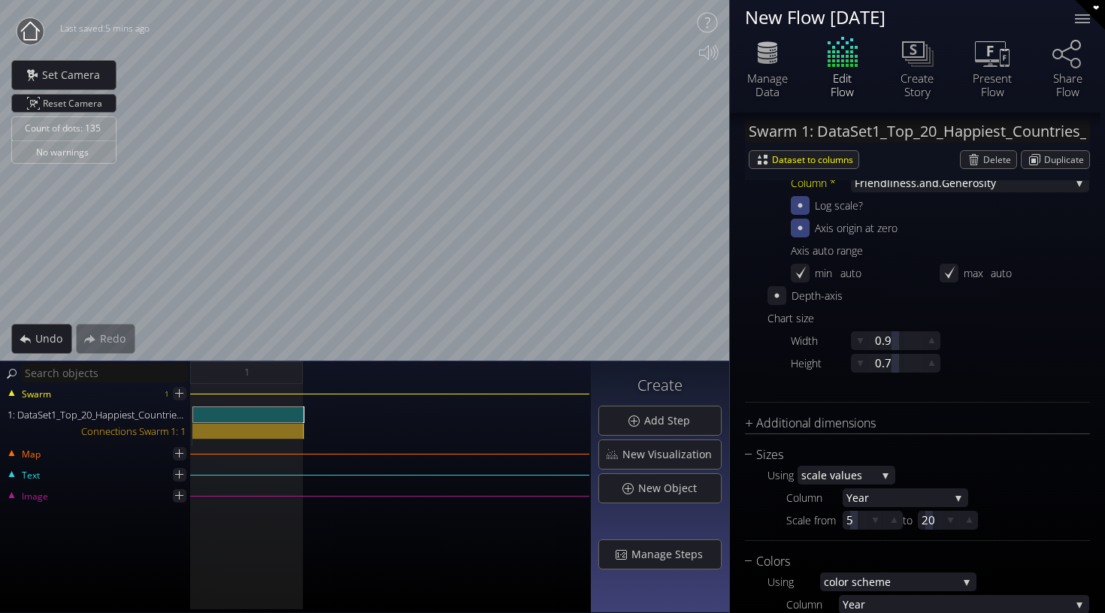
scroll to position [544, 0]
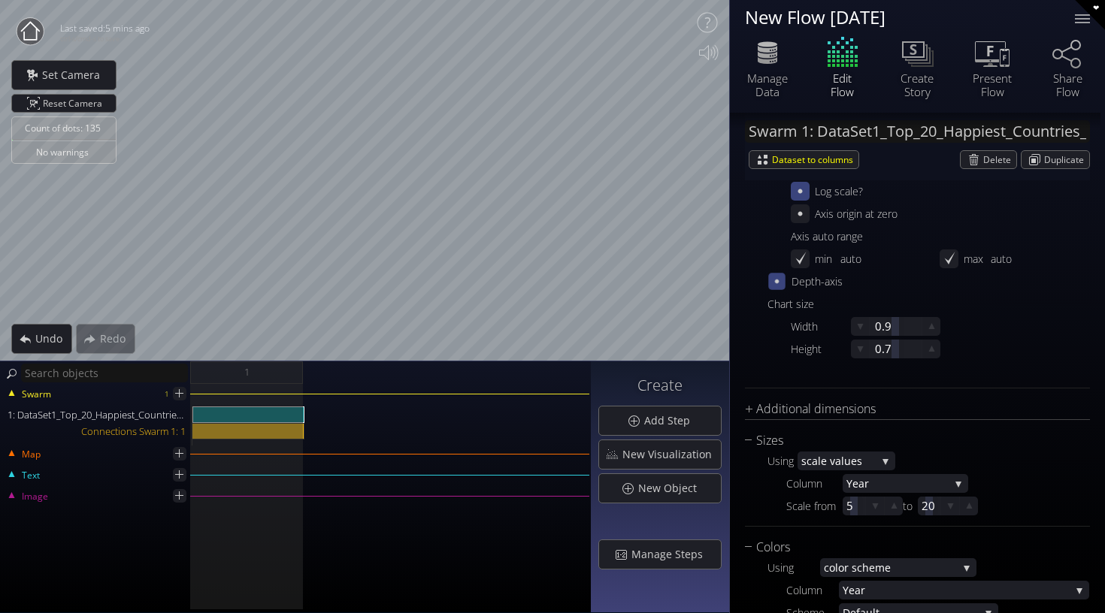
click at [771, 284] on icon at bounding box center [777, 281] width 13 height 13
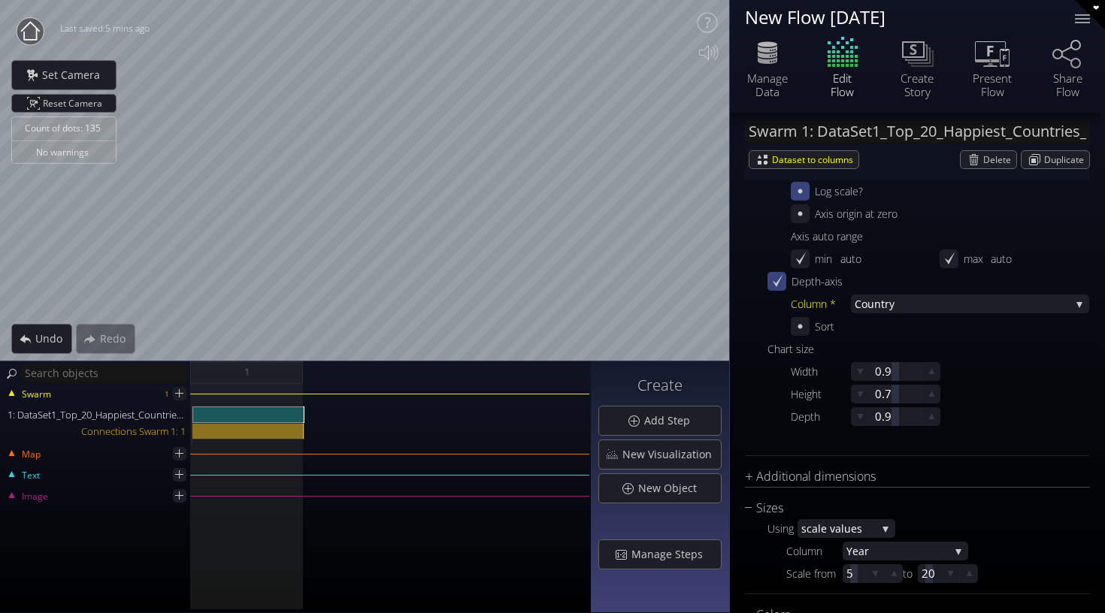
click at [771, 284] on icon at bounding box center [777, 281] width 14 height 14
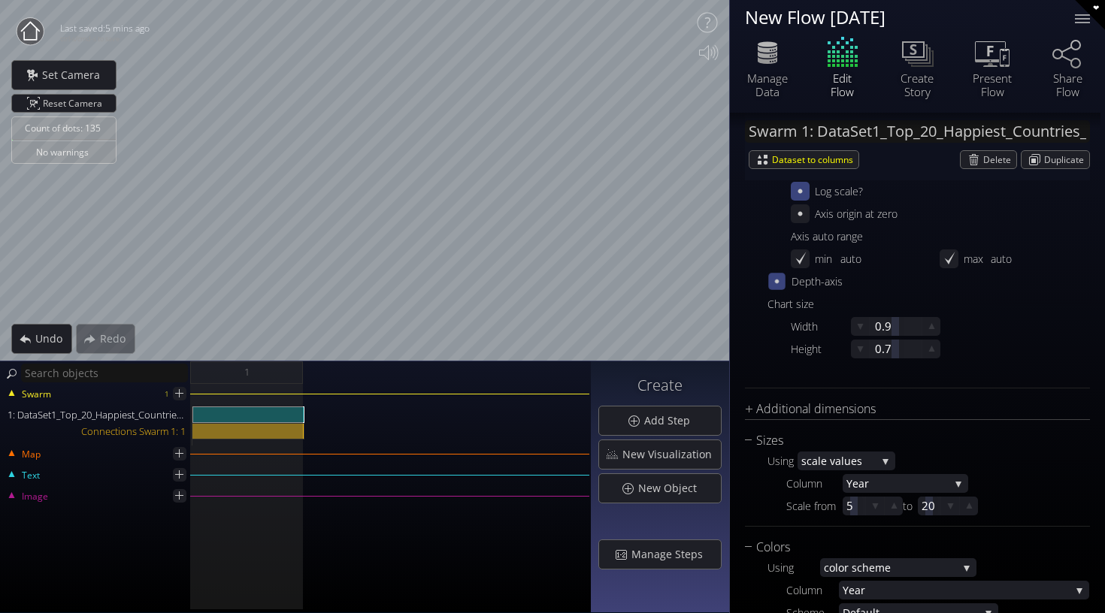
click at [771, 284] on icon at bounding box center [777, 281] width 13 height 13
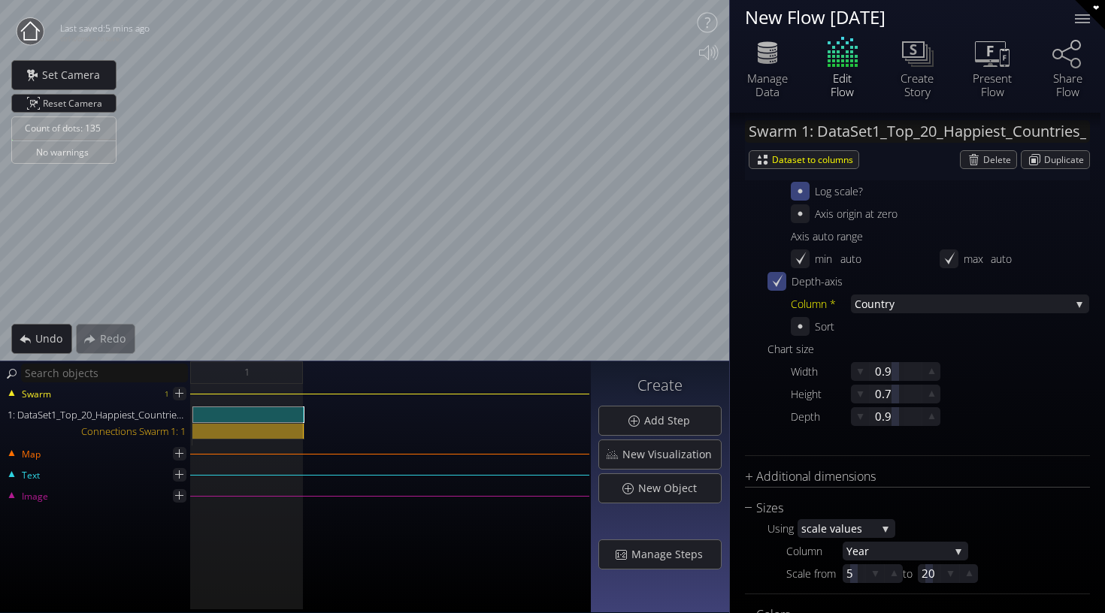
click at [756, 220] on div "Count of dots: 135 No warnings Close Calibrate to floor or table Close Tap anyw…" at bounding box center [552, 306] width 1105 height 613
click at [367, 380] on div "Count of dots: 135 No warnings Close Calibrate to floor or table Close Tap anyw…" at bounding box center [552, 306] width 1105 height 613
click at [80, 107] on div "Count of dots: 135 No warnings Close Calibrate to floor or table Close Tap anyw…" at bounding box center [552, 306] width 1105 height 613
click at [806, 326] on icon at bounding box center [800, 327] width 14 height 14
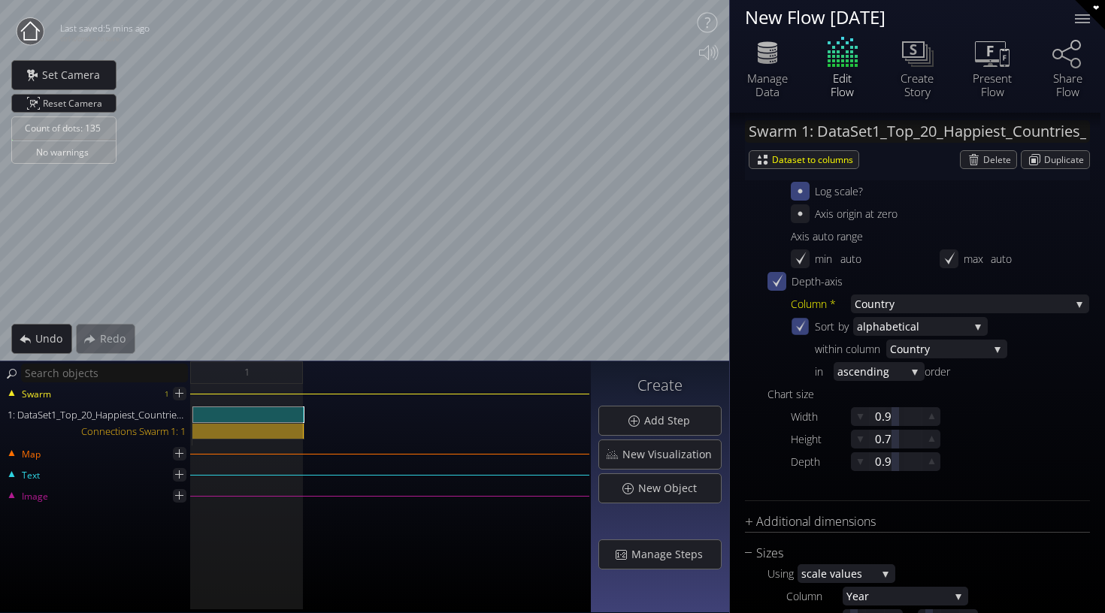
click at [807, 326] on icon at bounding box center [800, 326] width 13 height 13
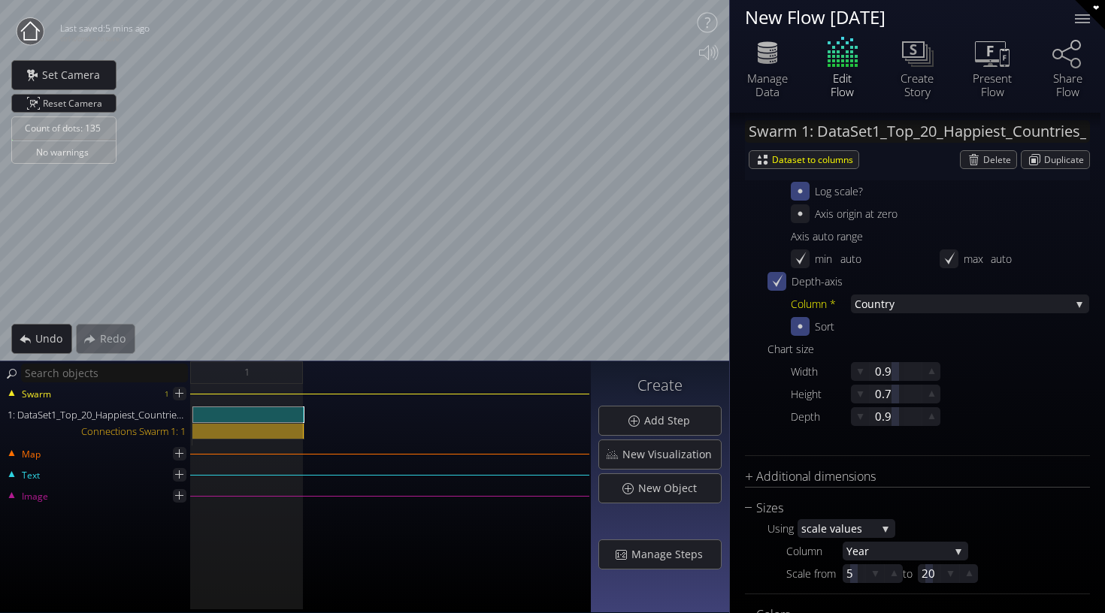
click at [807, 326] on div at bounding box center [800, 326] width 19 height 19
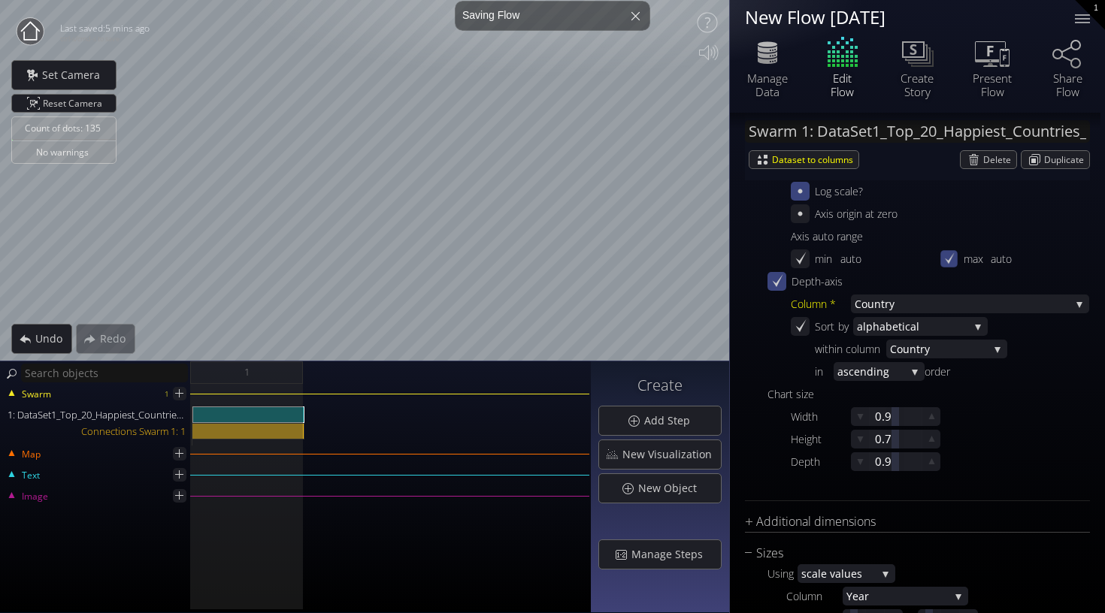
click at [946, 252] on div at bounding box center [949, 258] width 17 height 17
click at [950, 262] on icon at bounding box center [949, 259] width 14 height 14
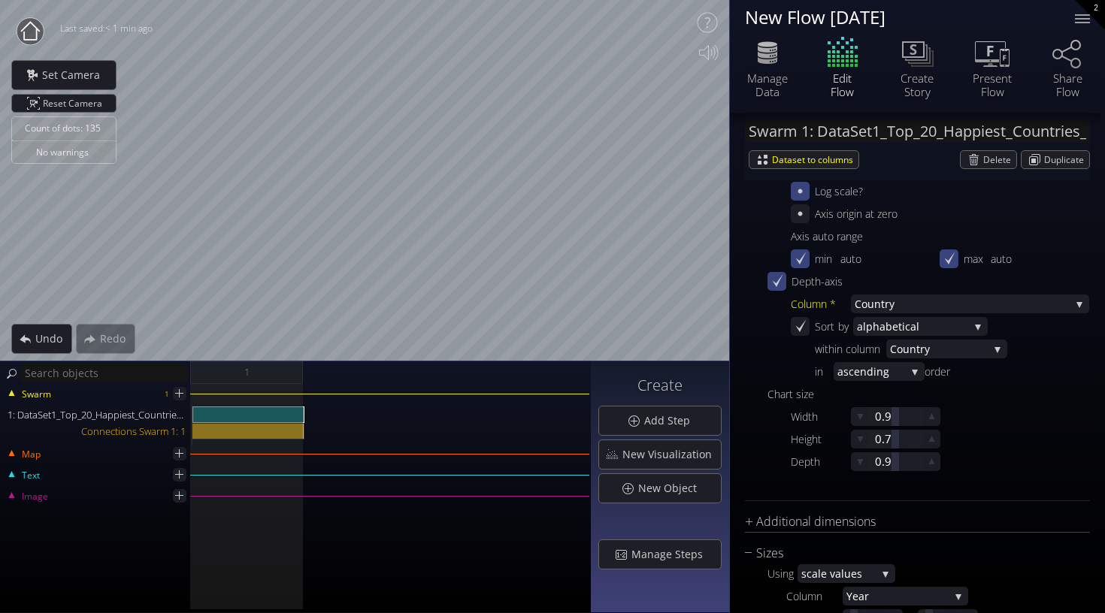
click at [796, 267] on div at bounding box center [800, 259] width 19 height 19
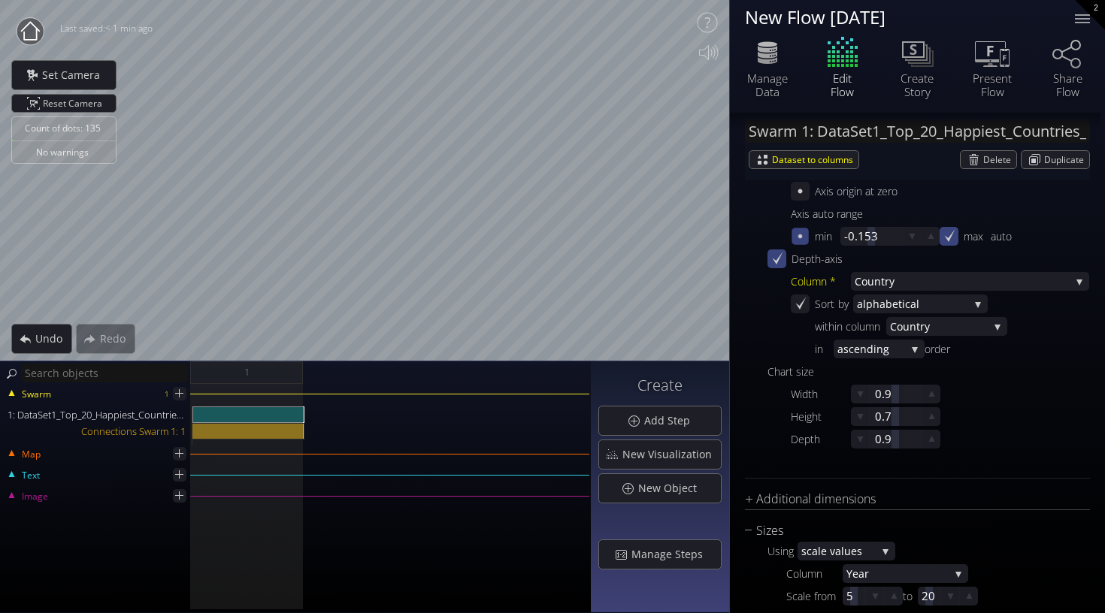
click at [799, 239] on icon at bounding box center [800, 236] width 13 height 13
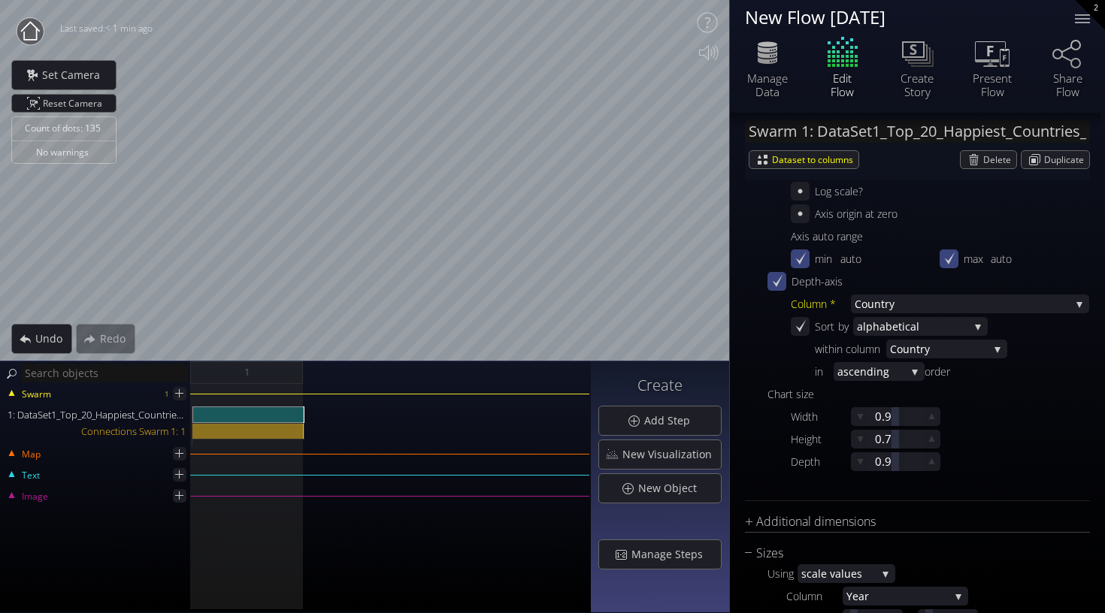
click at [797, 333] on icon at bounding box center [800, 327] width 14 height 14
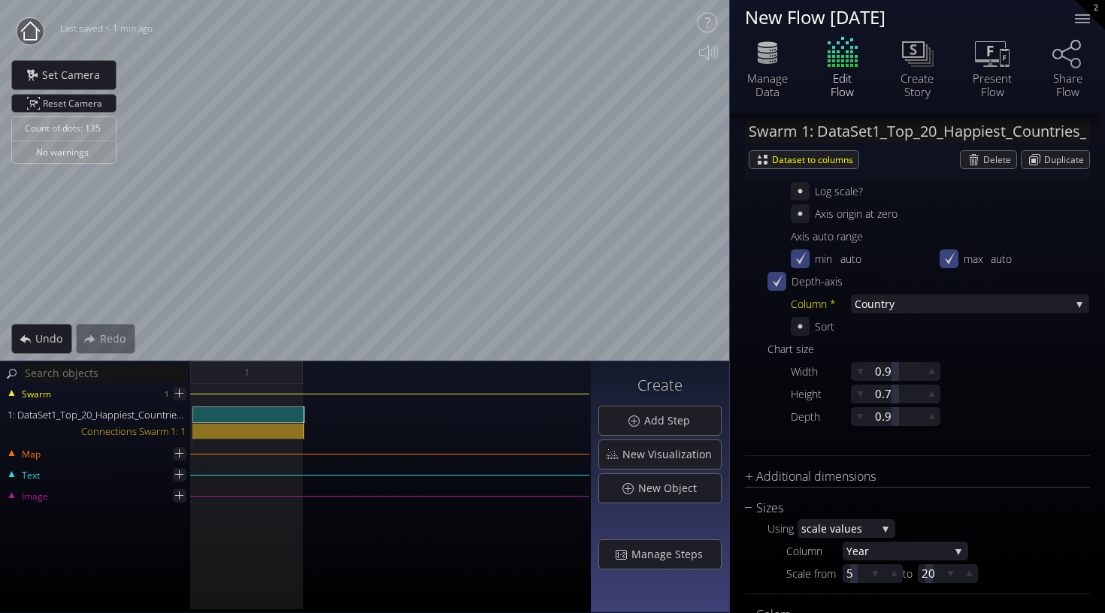
click at [798, 333] on icon at bounding box center [800, 327] width 14 height 14
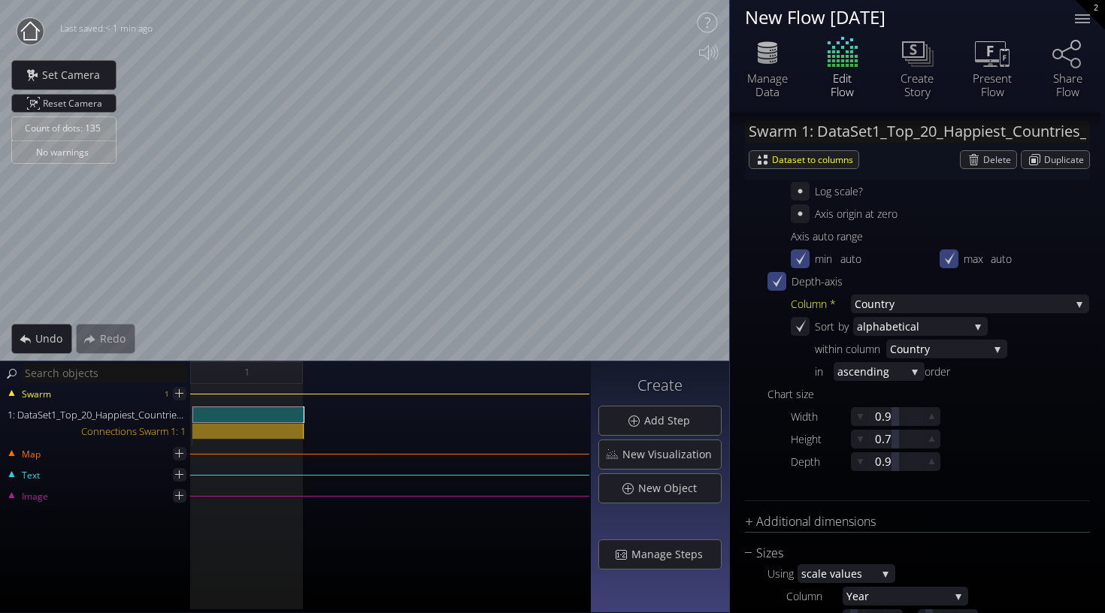
click at [798, 333] on icon at bounding box center [800, 327] width 14 height 14
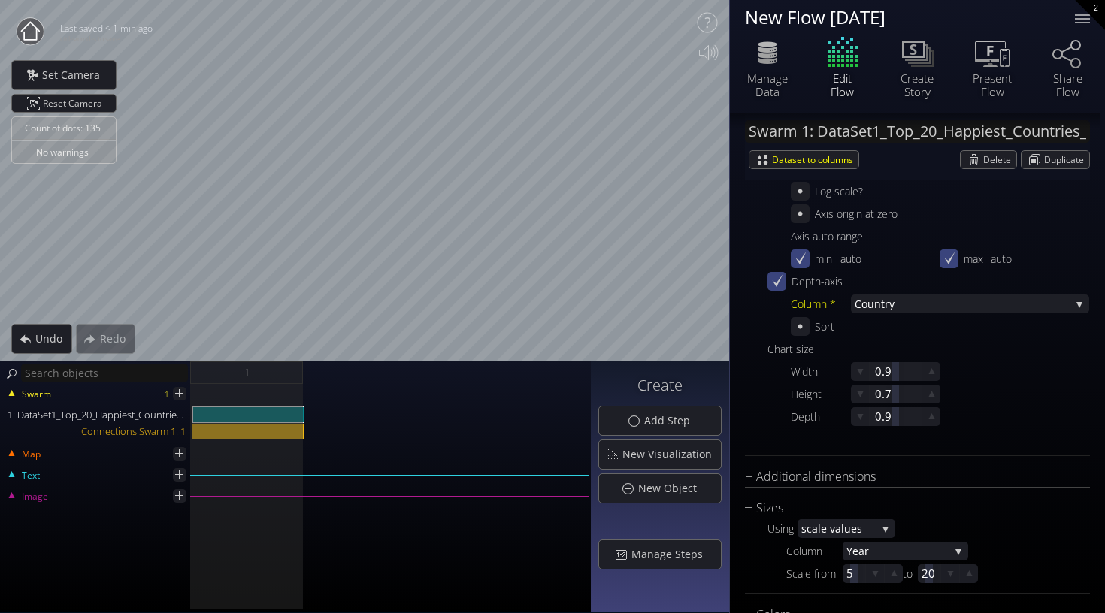
click at [730, 101] on div "Count of dots: 135 No warnings Close Calibrate to floor or table Close Tap anyw…" at bounding box center [552, 306] width 1105 height 613
click at [583, 447] on div "Count of dots: 135 No warnings Close Calibrate to floor or table Close Tap anyw…" at bounding box center [552, 306] width 1105 height 613
click at [229, 386] on div "Count of dots: 135 No warnings Close Calibrate to floor or table Close Tap anyw…" at bounding box center [552, 306] width 1105 height 613
click at [377, 398] on div "Count of dots: 135 No warnings Close Calibrate to floor or table Close Tap anyw…" at bounding box center [552, 306] width 1105 height 613
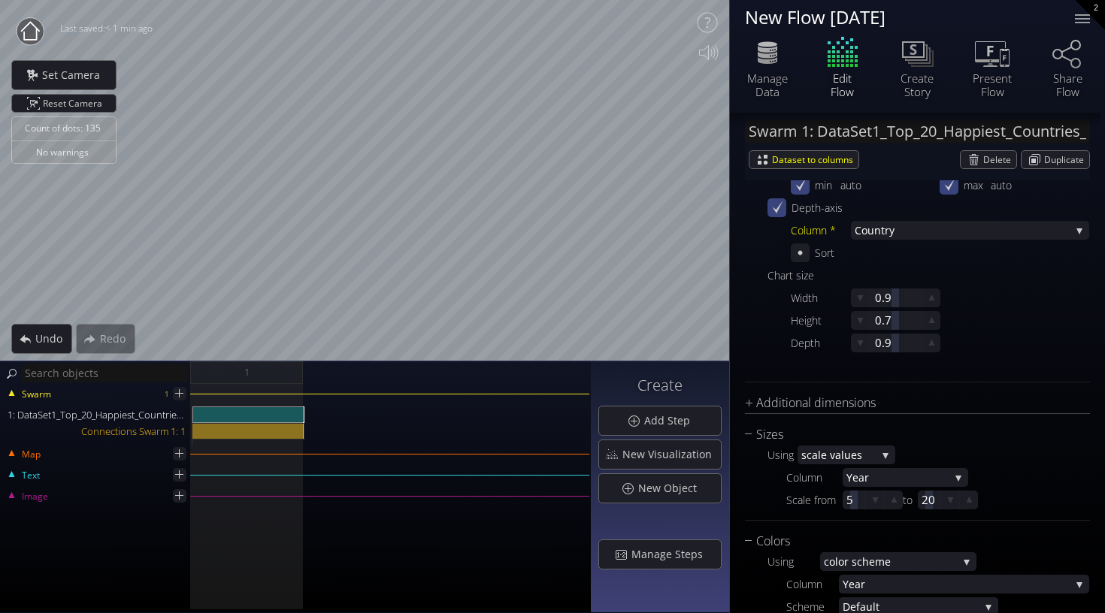
scroll to position [635, 0]
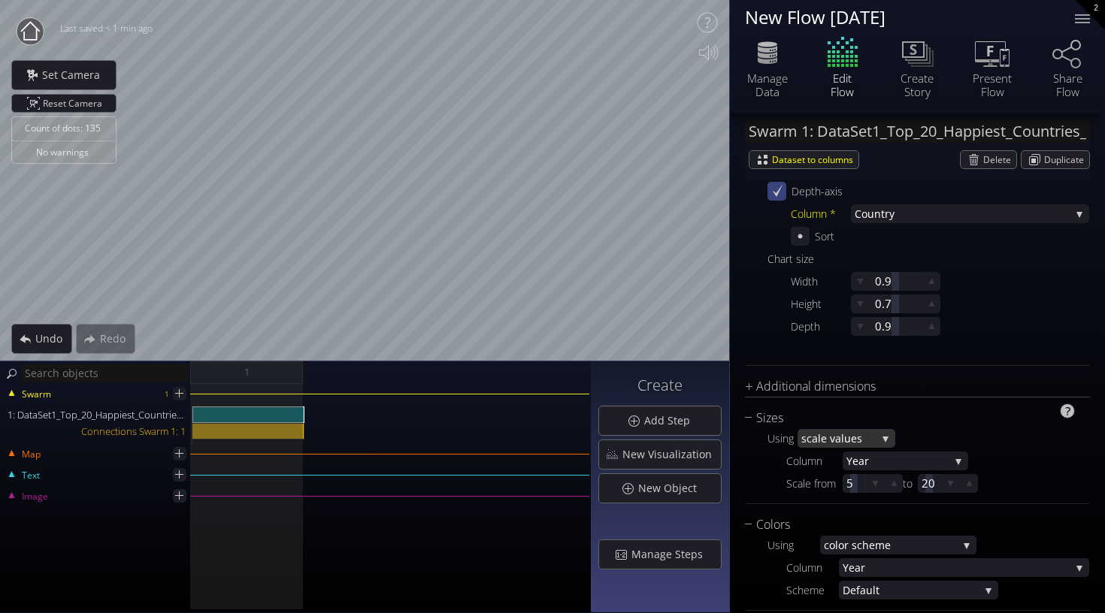
click at [854, 439] on span "ale values" at bounding box center [844, 438] width 65 height 19
click at [840, 452] on span "area scale" at bounding box center [842, 448] width 83 height 20
click at [851, 435] on span "area scale" at bounding box center [838, 438] width 75 height 19
click at [838, 477] on span "mn in data" at bounding box center [852, 469] width 63 height 20
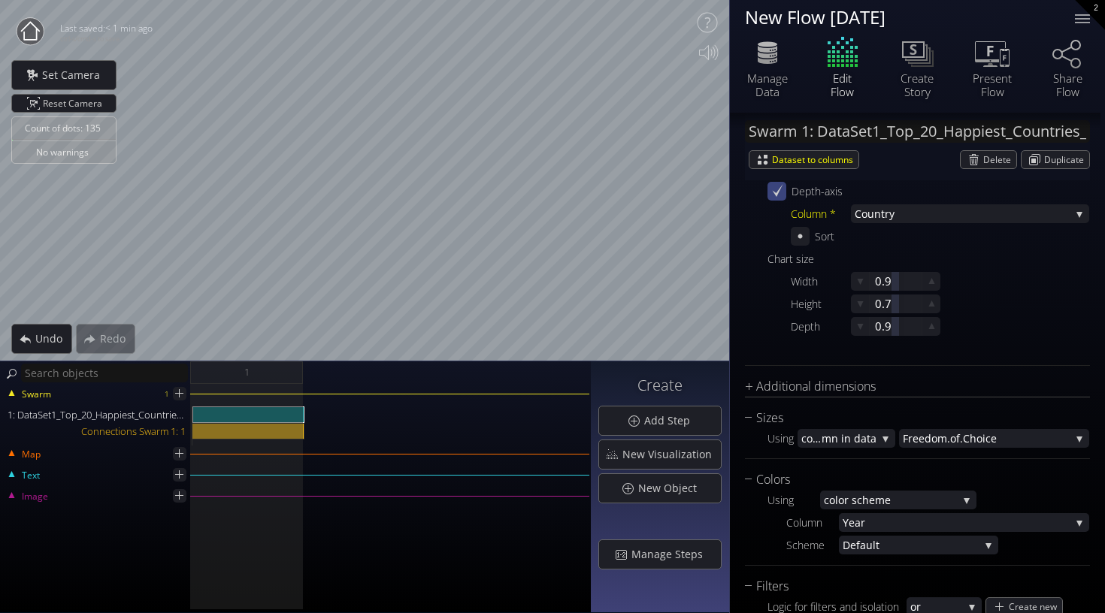
click at [760, 55] on div "Count of dots: 135 No warnings Close Calibrate to floor or table Close Tap anyw…" at bounding box center [552, 306] width 1105 height 613
click at [855, 447] on span "mn in data" at bounding box center [849, 438] width 55 height 19
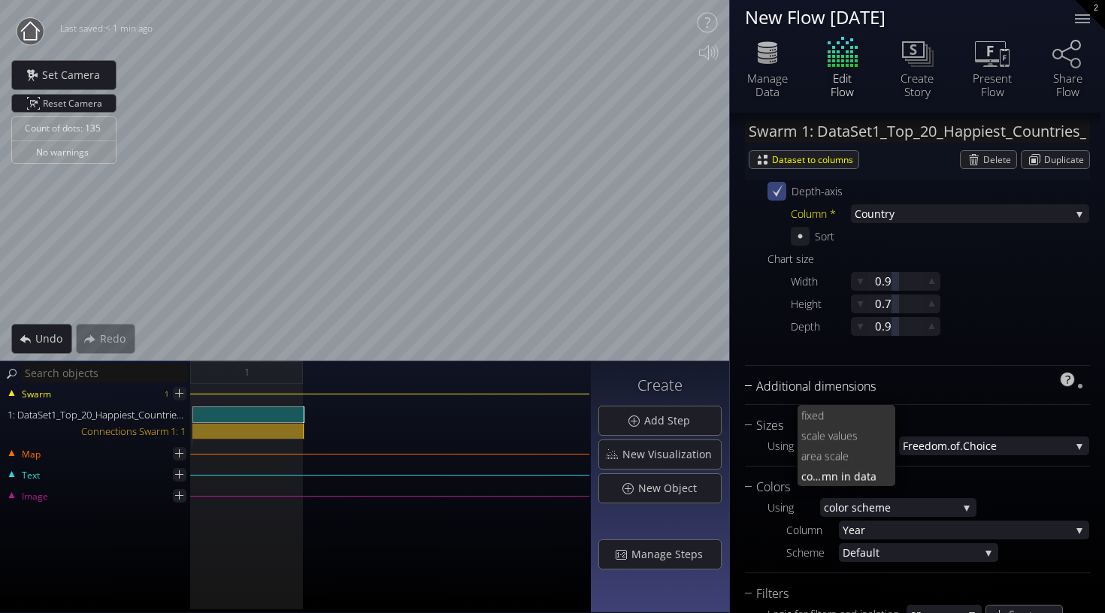
click at [858, 394] on div "Additional dimensions" at bounding box center [908, 386] width 326 height 19
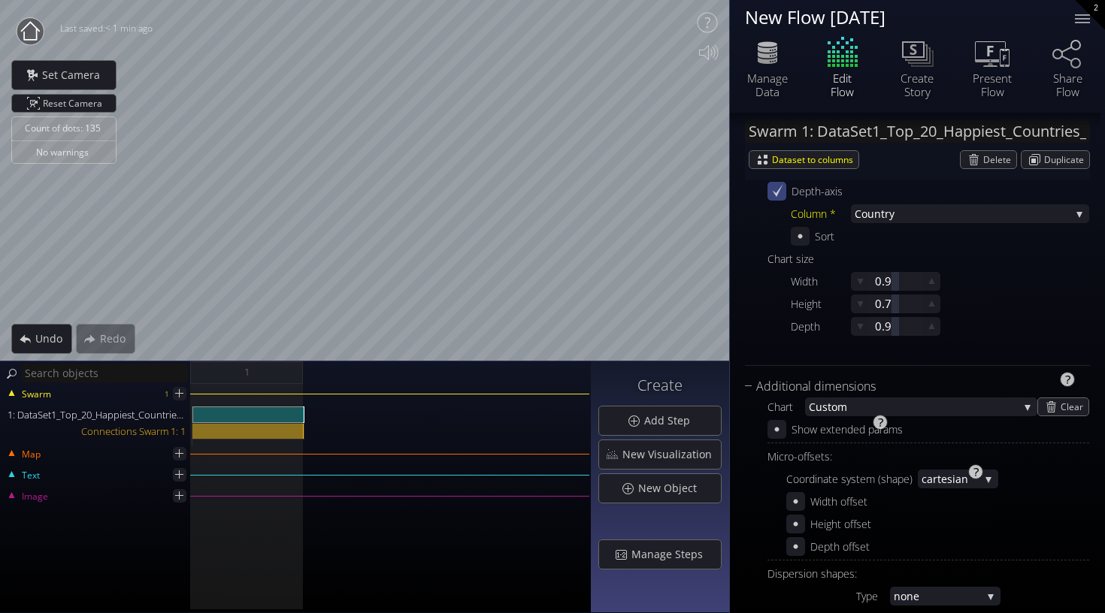
scroll to position [732, 0]
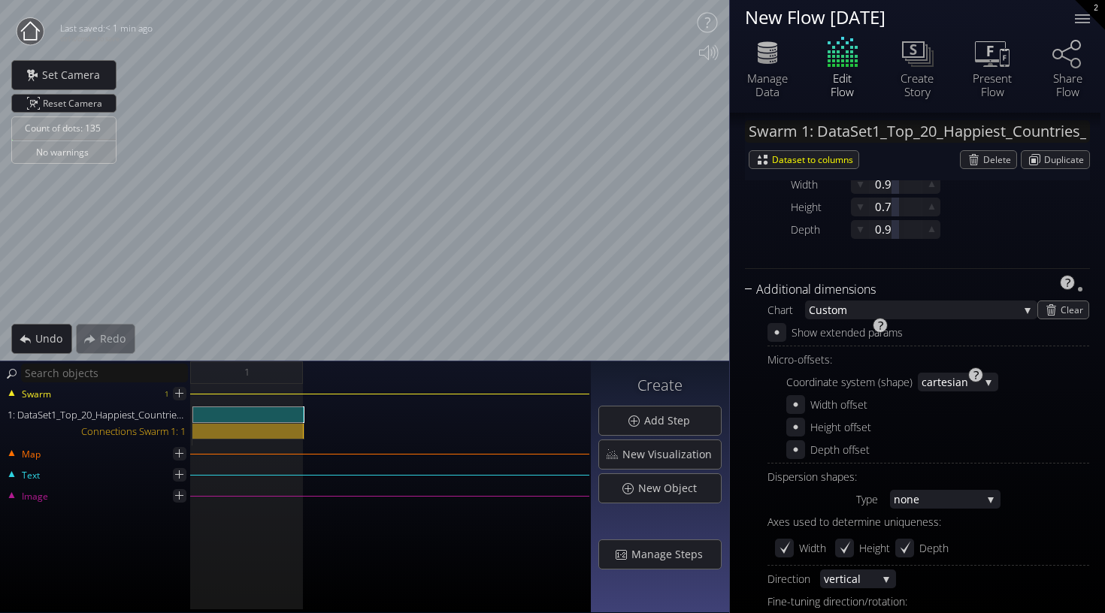
click at [745, 289] on div "Additional dimensions" at bounding box center [908, 289] width 326 height 19
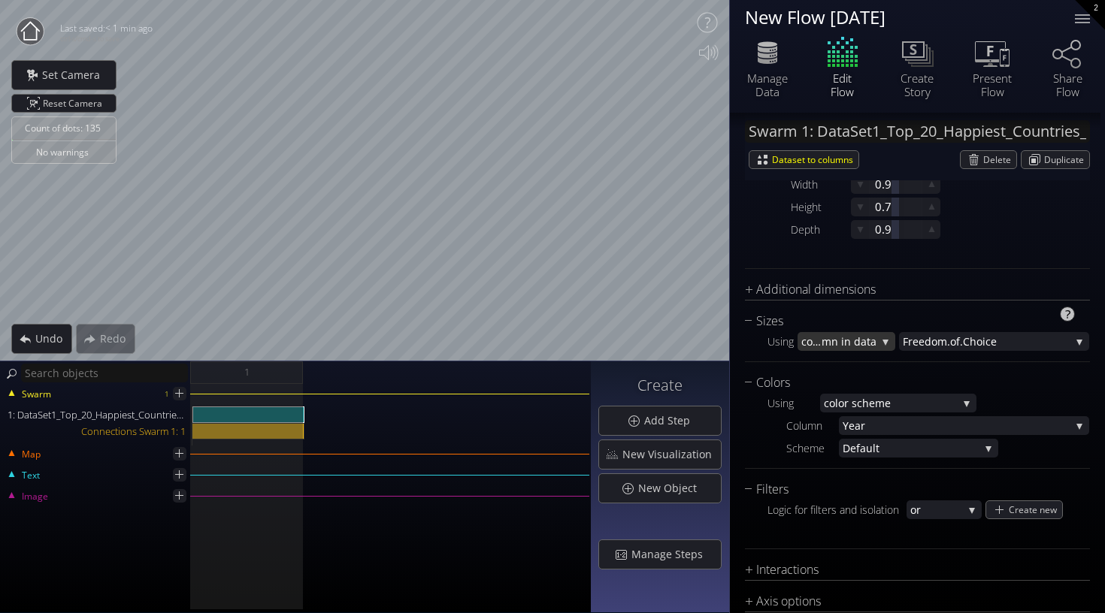
click at [862, 345] on span "mn in data" at bounding box center [849, 341] width 55 height 19
click at [834, 310] on span "fixed" at bounding box center [842, 311] width 83 height 20
click at [868, 345] on span "fixed" at bounding box center [838, 341] width 75 height 19
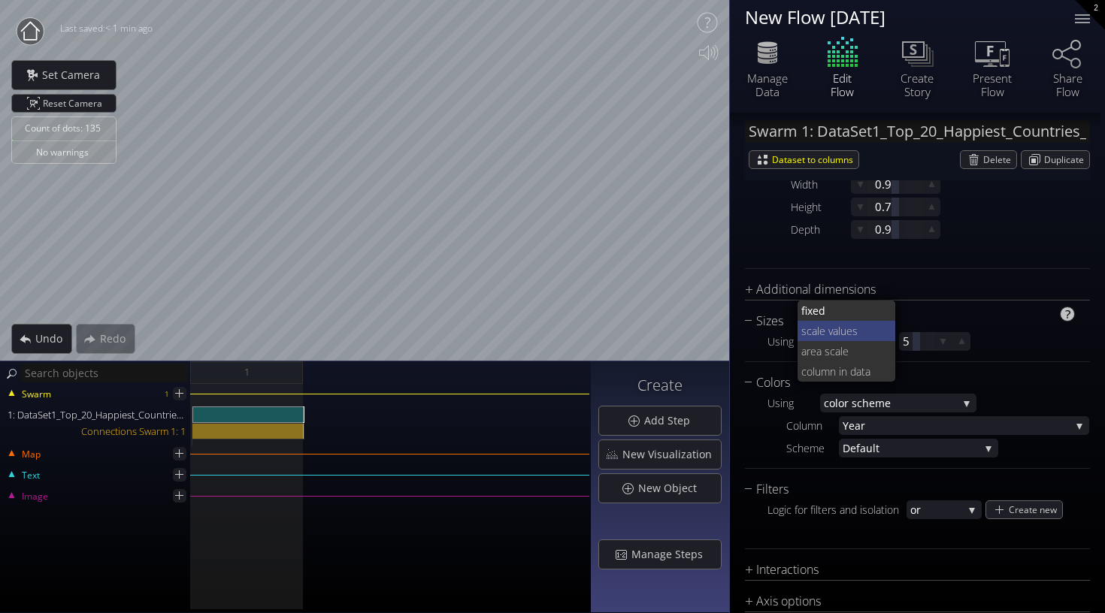
click at [834, 334] on span "ale values" at bounding box center [848, 331] width 72 height 20
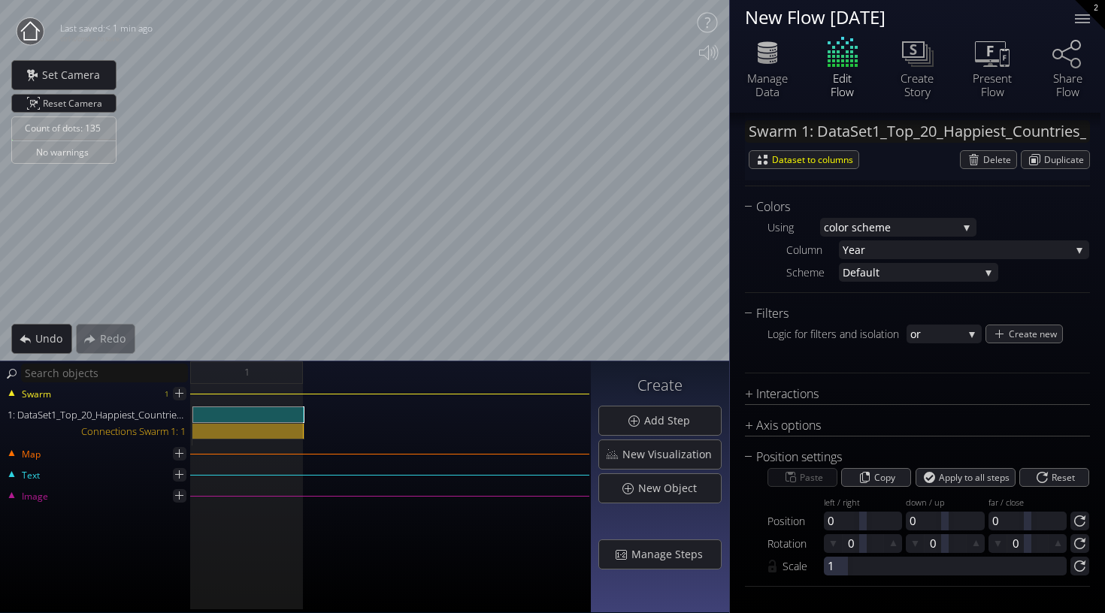
scroll to position [953, 0]
click at [791, 429] on div "Axis options" at bounding box center [908, 425] width 326 height 19
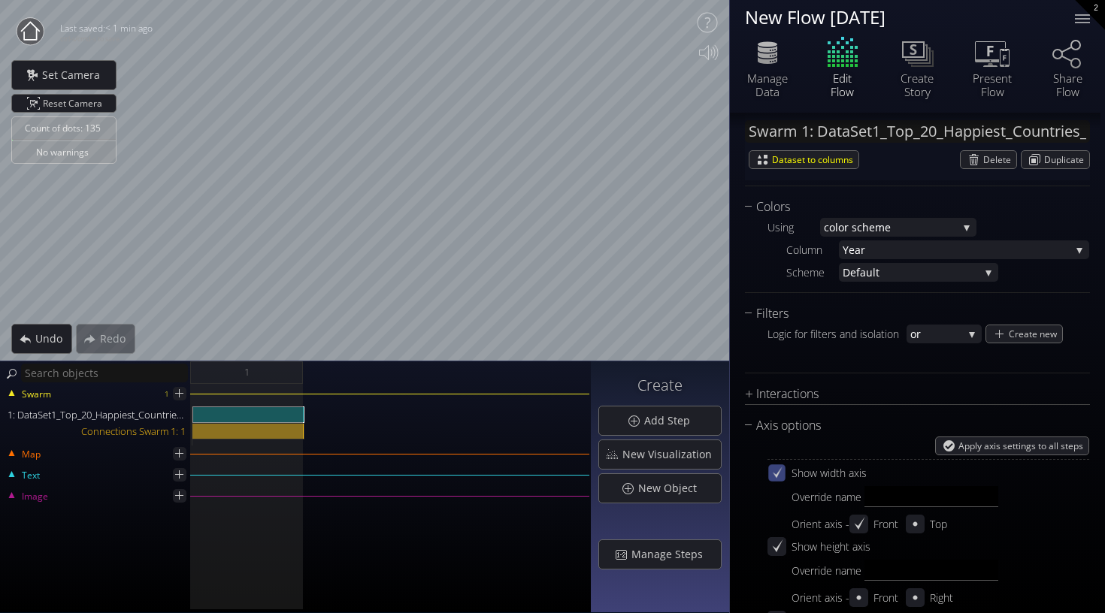
click at [784, 474] on div at bounding box center [776, 473] width 17 height 17
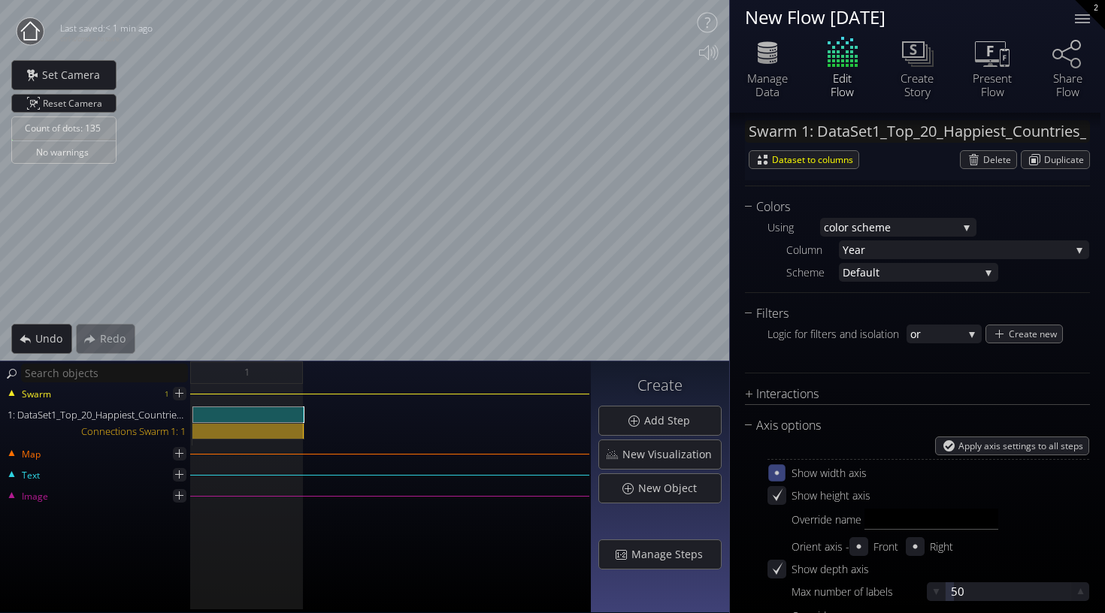
click at [784, 474] on div at bounding box center [776, 473] width 17 height 17
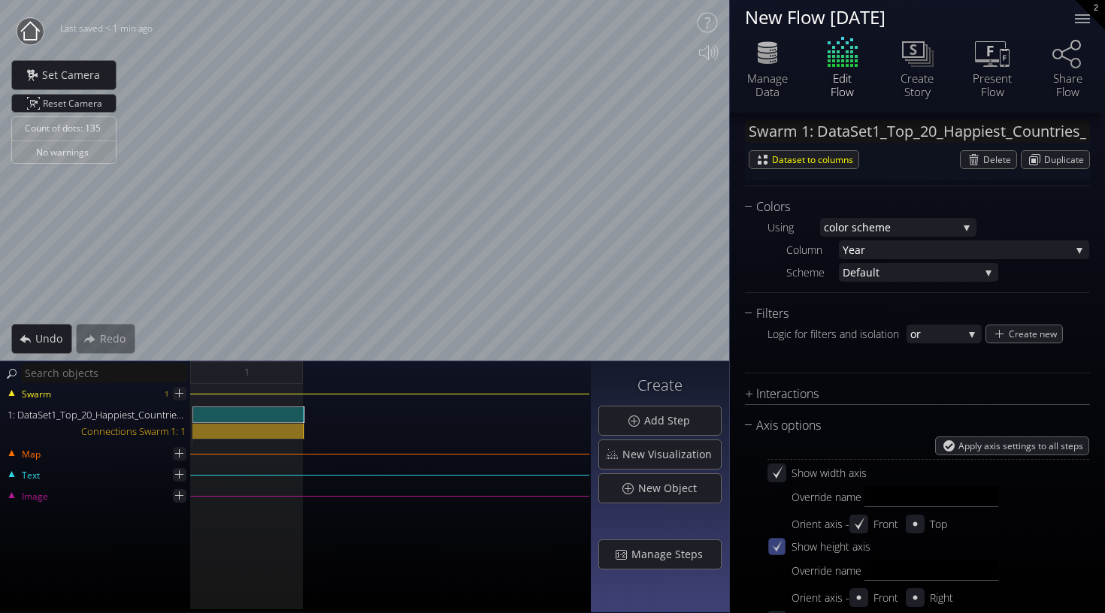
click at [778, 552] on icon at bounding box center [777, 547] width 13 height 13
click at [778, 551] on icon at bounding box center [777, 547] width 13 height 13
